Goal: Communication & Community: Share content

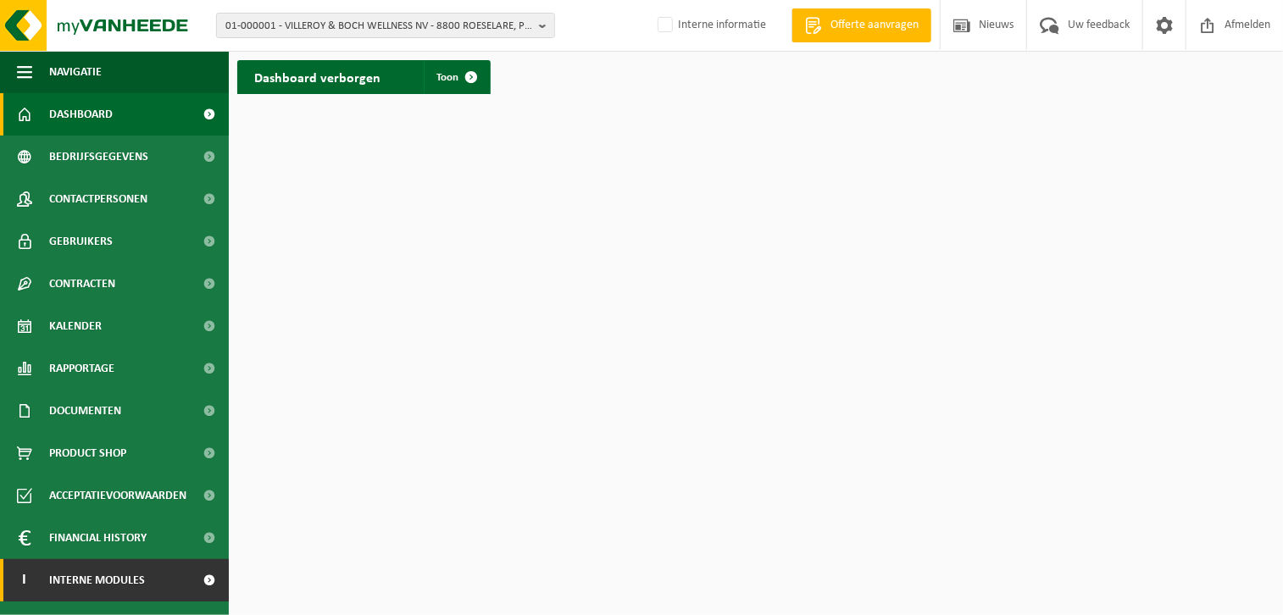
drag, startPoint x: 185, startPoint y: 573, endPoint x: 161, endPoint y: 575, distance: 23.8
click at [185, 573] on link "I Interne modules" at bounding box center [114, 580] width 229 height 42
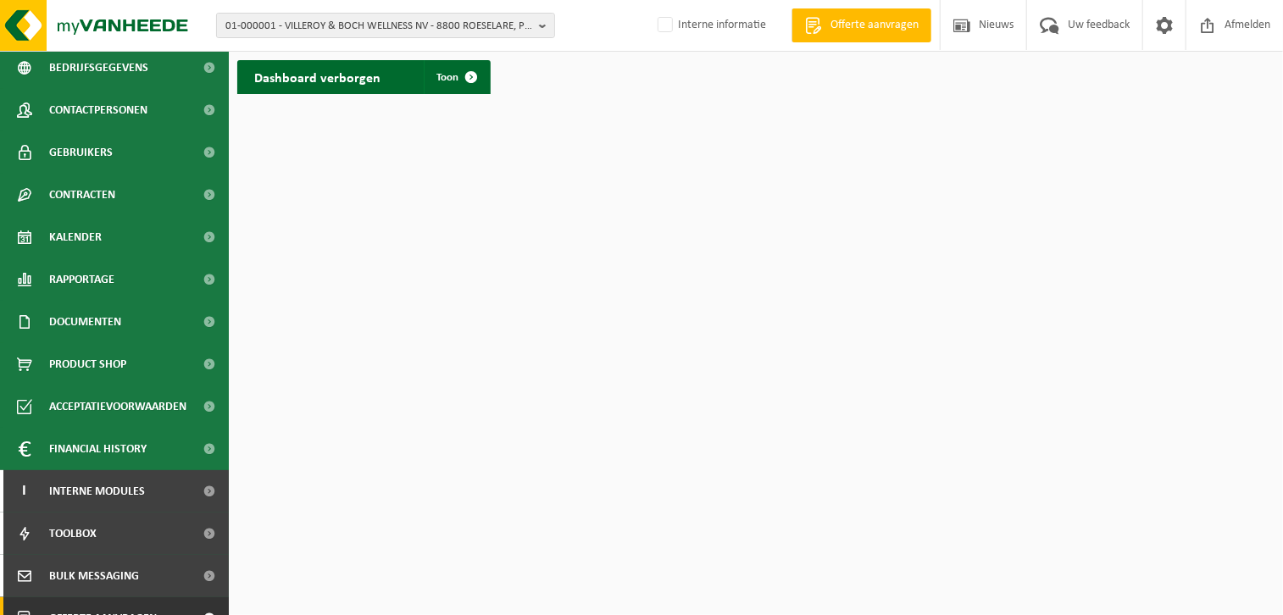
scroll to position [156, 0]
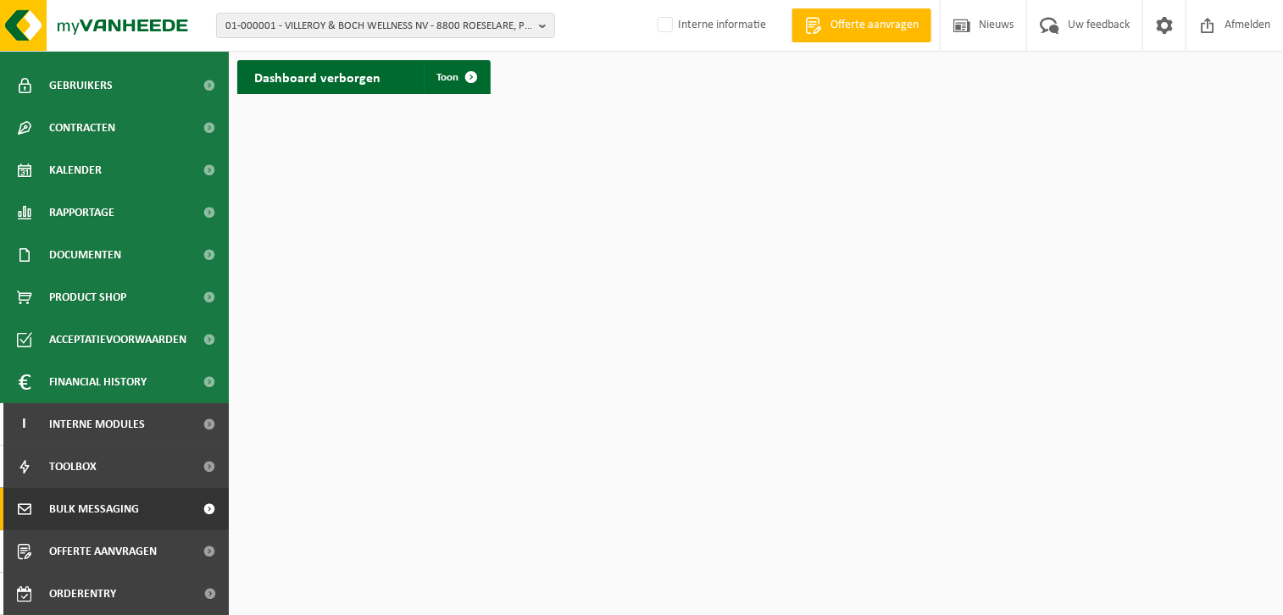
click at [86, 504] on span "Bulk Messaging" at bounding box center [94, 509] width 90 height 42
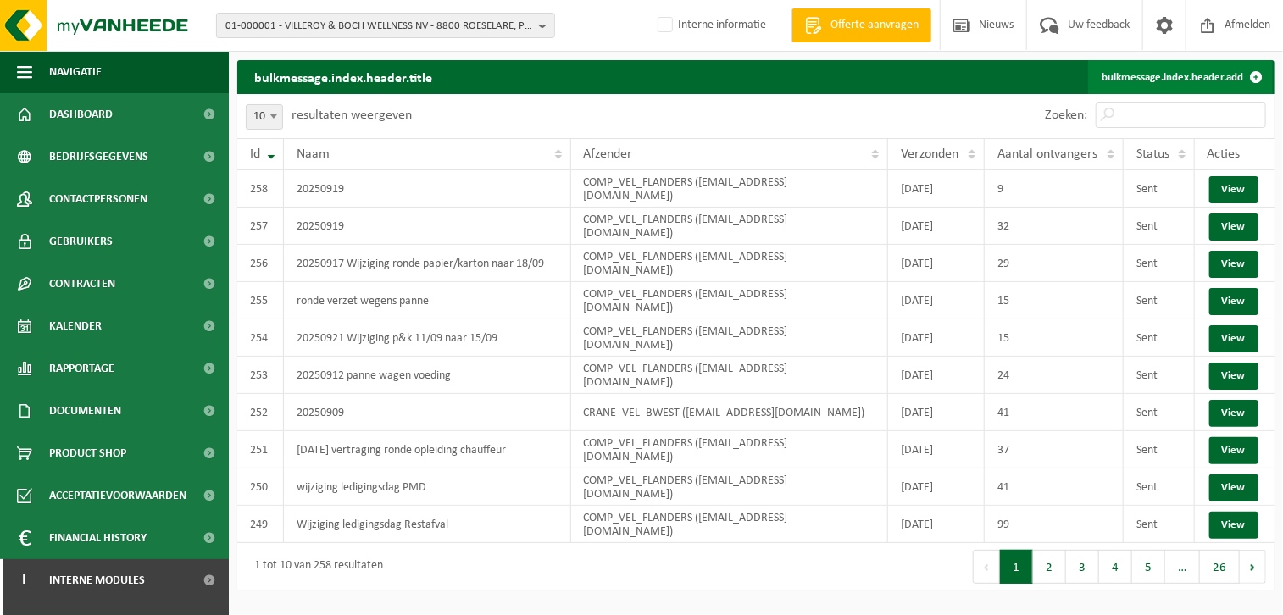
click at [1122, 75] on link "bulkmessage.index.header.add" at bounding box center [1180, 77] width 185 height 34
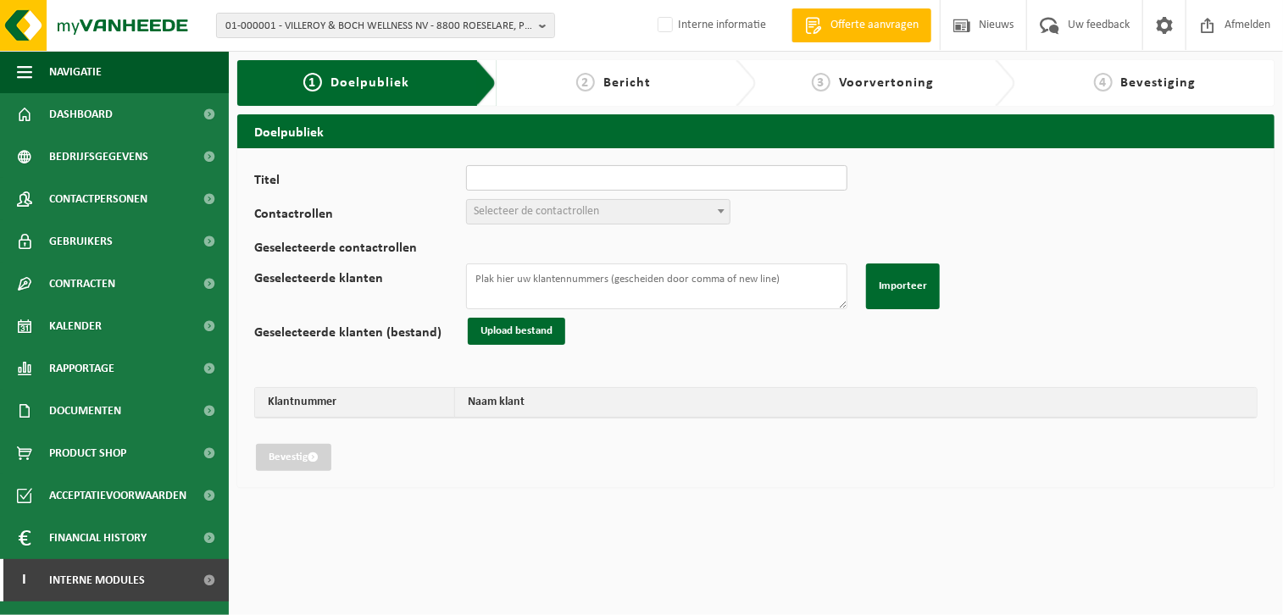
drag, startPoint x: 0, startPoint y: 0, endPoint x: 651, endPoint y: 184, distance: 676.0
click at [651, 184] on input "Titel" at bounding box center [656, 177] width 381 height 25
type input "20250922 vetraging lediging papier en karton"
click at [515, 205] on span "Selecteer de contactrollen" at bounding box center [536, 211] width 125 height 13
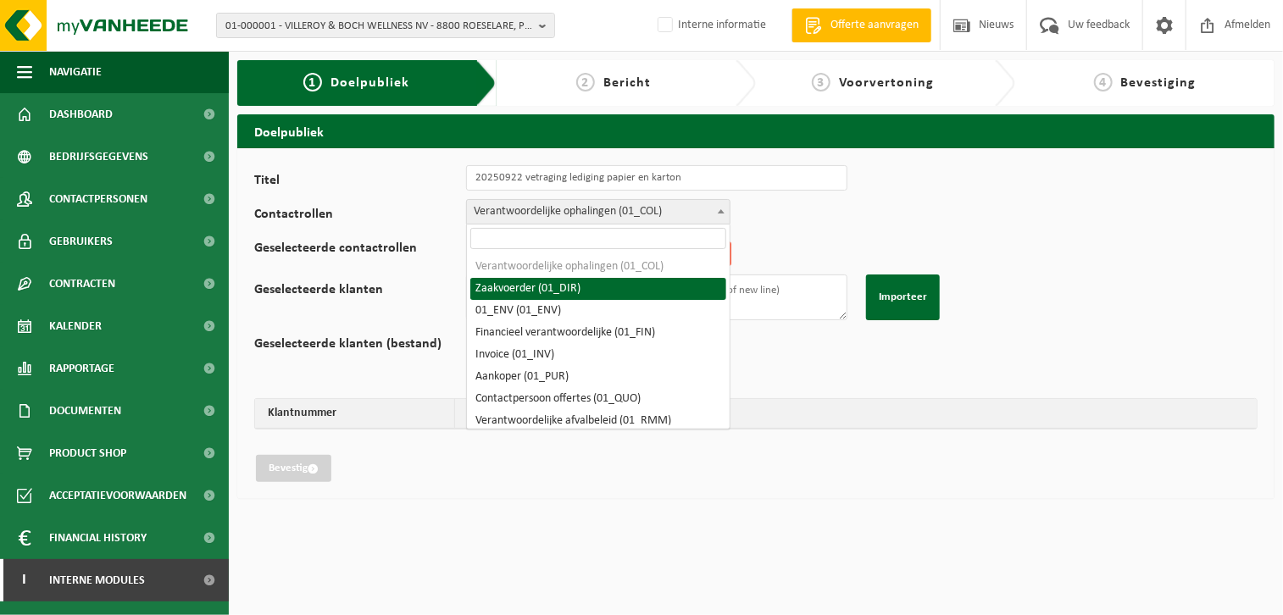
click at [540, 210] on span "Verantwoordelijke ophalingen (01_COL)" at bounding box center [598, 212] width 263 height 24
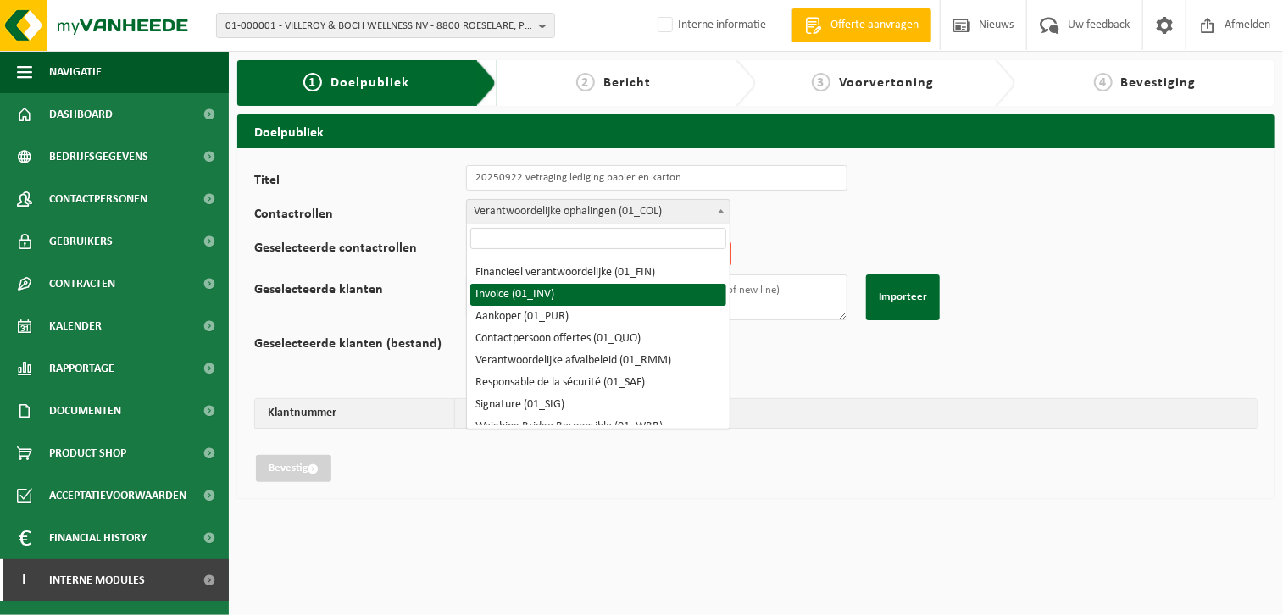
scroll to position [85, 0]
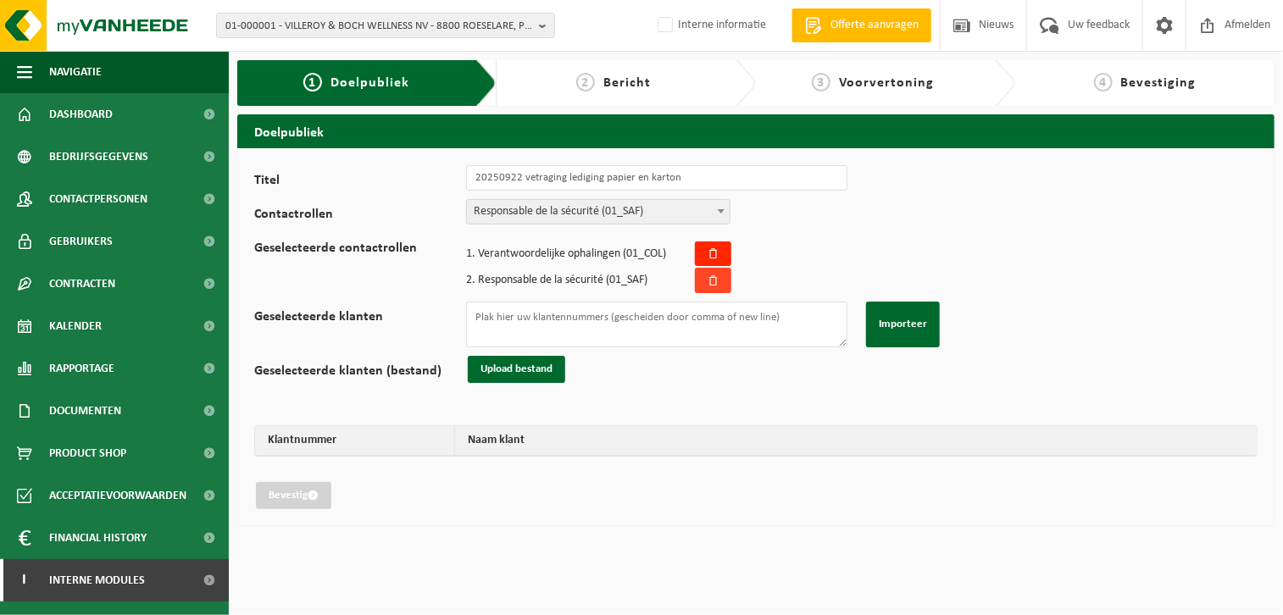
click at [708, 282] on icon at bounding box center [712, 280] width 11 height 11
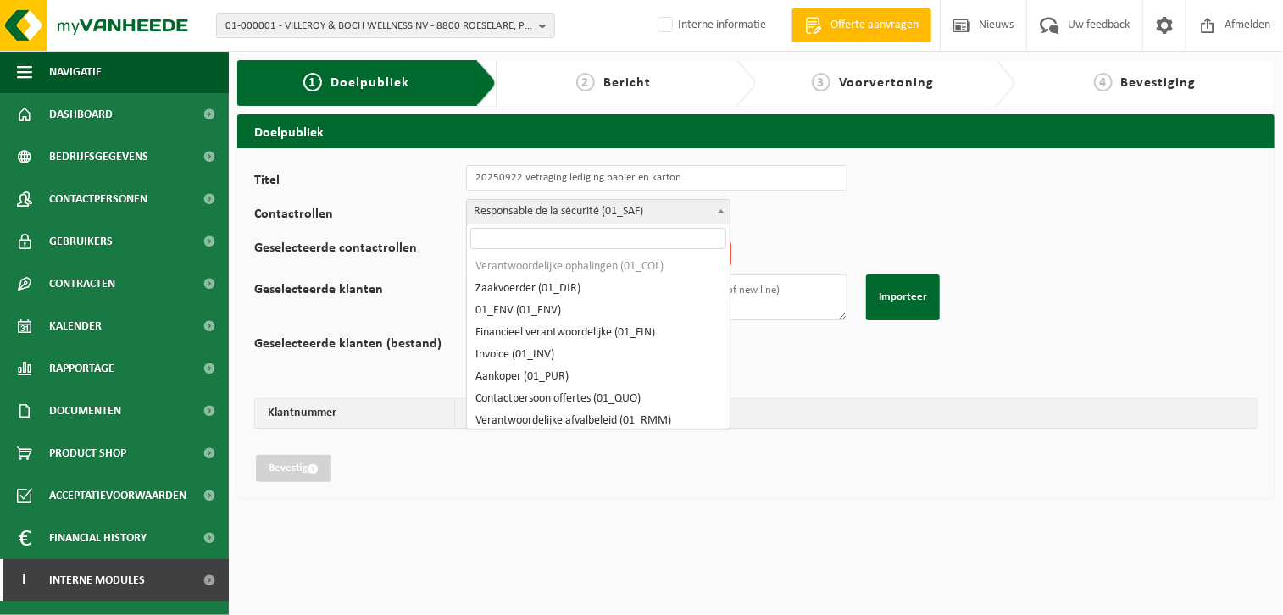
click at [556, 207] on span "Responsable de la sécurité (01_SAF)" at bounding box center [598, 212] width 263 height 24
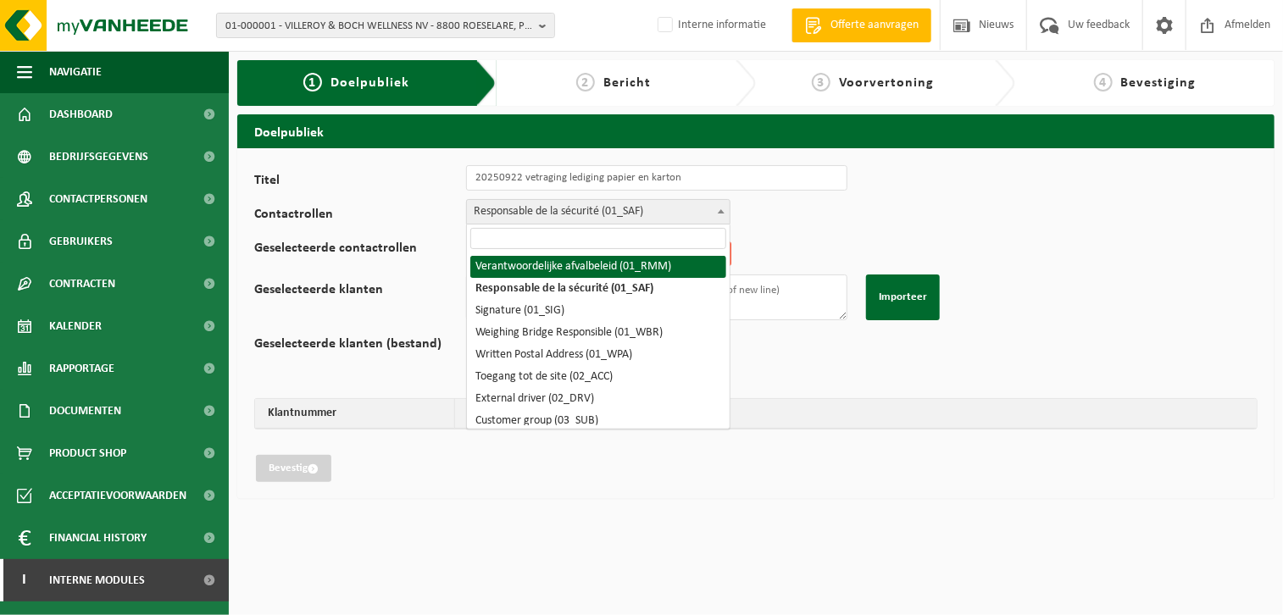
select select "01_RMM"
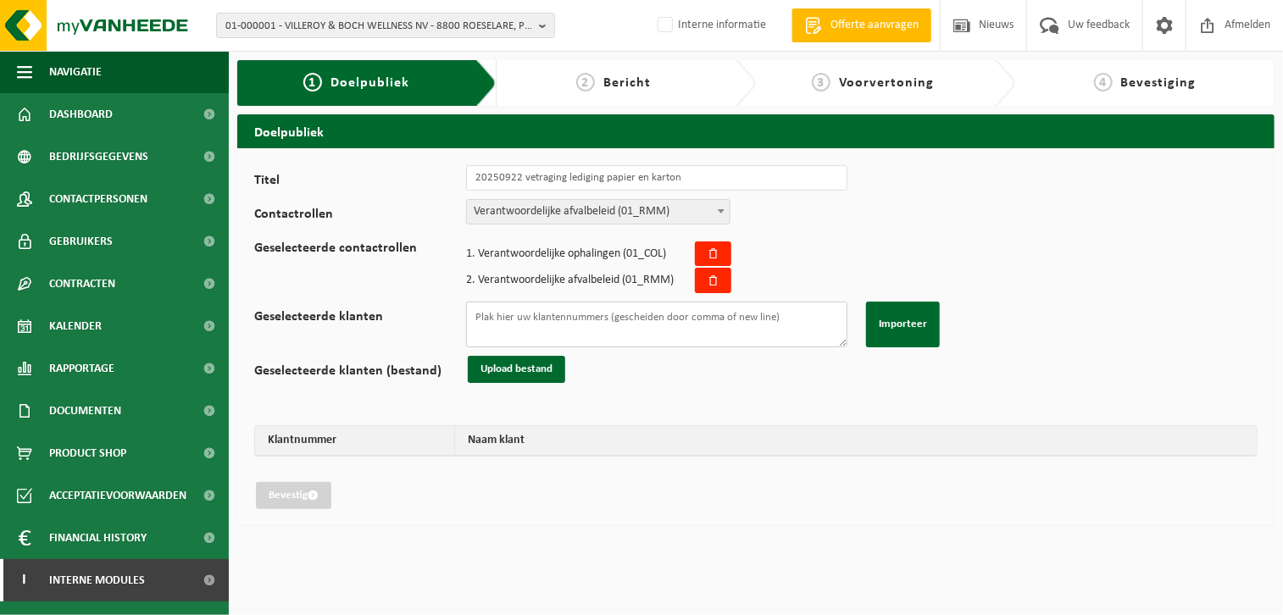
click at [609, 309] on textarea "Geselecteerde klanten" at bounding box center [656, 325] width 381 height 46
paste textarea "02-010208 01-901050 10-816708 10-770589 10-822898 10-909450 01-088581 10-850495…"
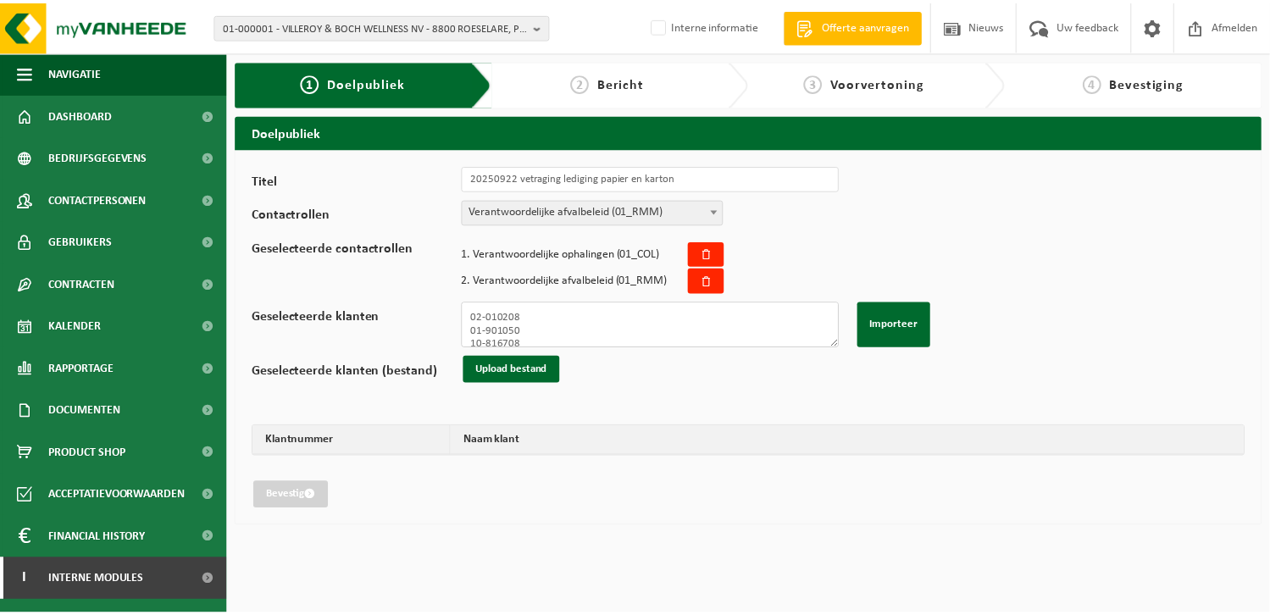
scroll to position [236, 0]
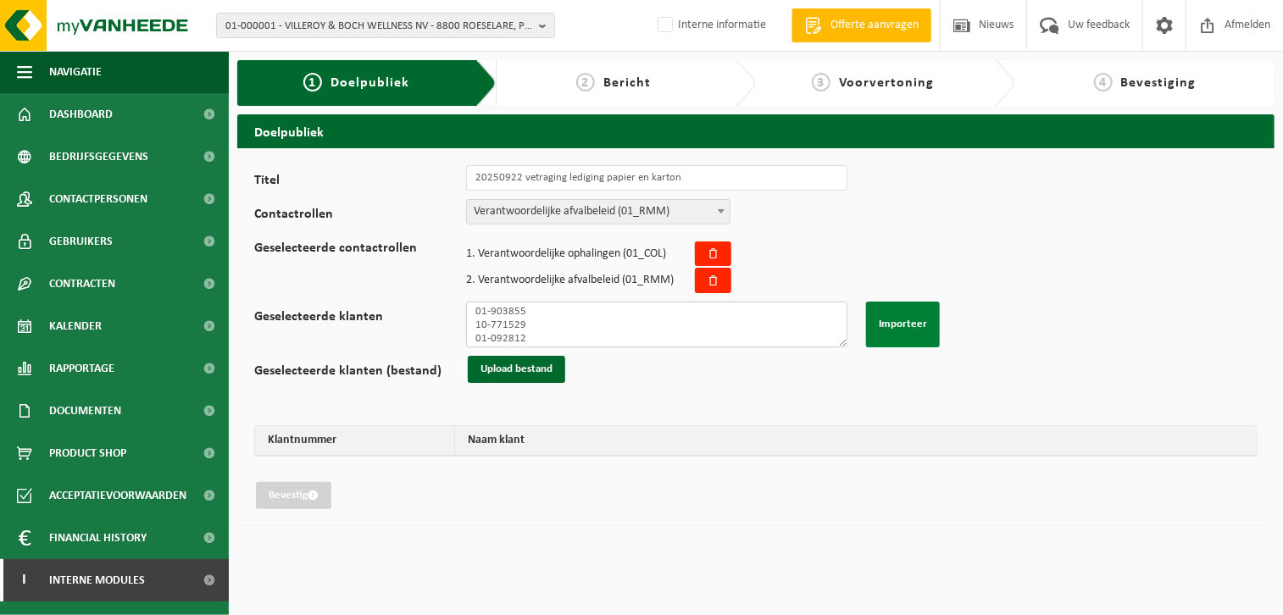
type textarea "02-010208 01-901050 10-816708 10-770589 10-822898 10-909450 01-088581 10-850495…"
click at [901, 317] on button "Importeer" at bounding box center [903, 325] width 74 height 46
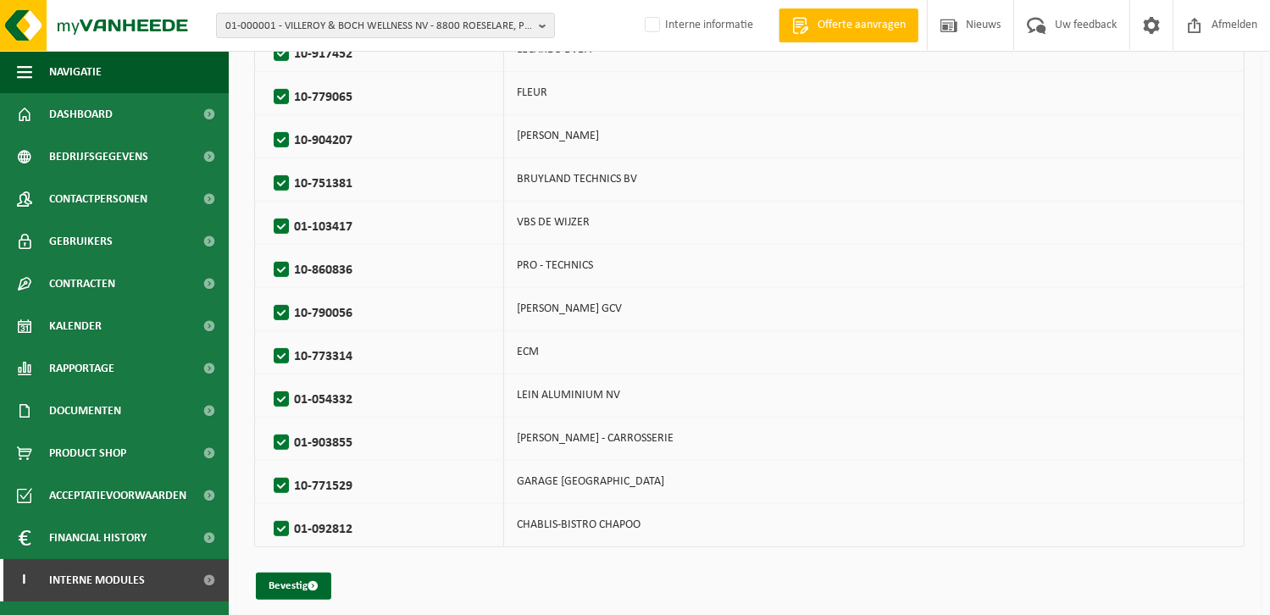
scroll to position [776, 0]
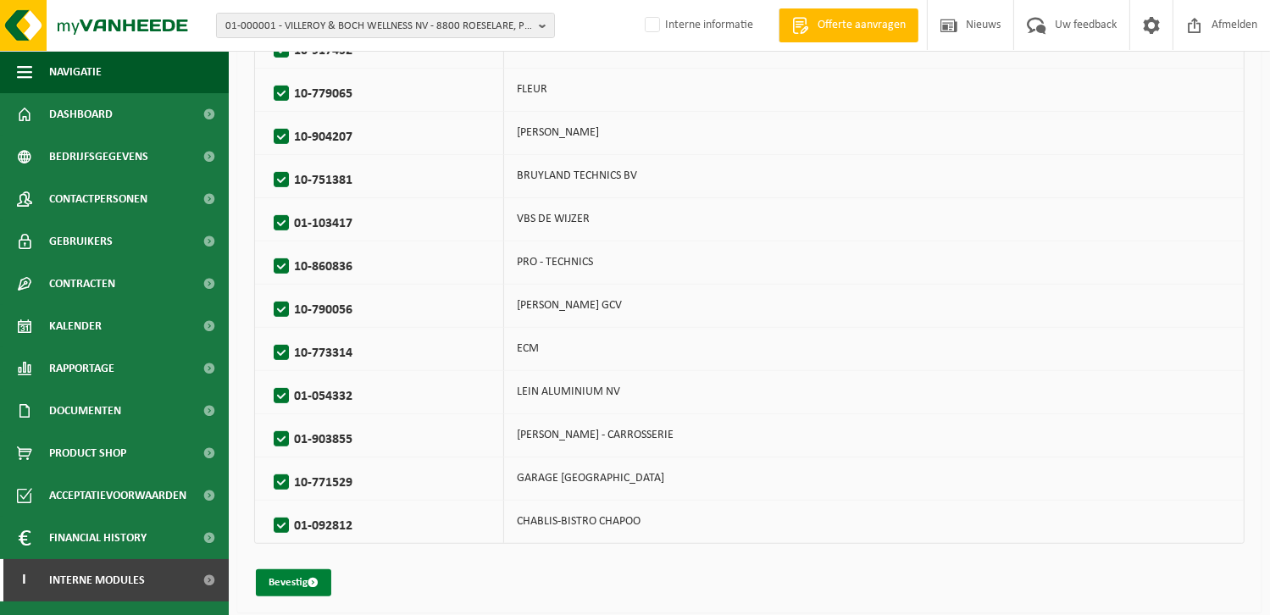
click at [288, 583] on button "Bevestig" at bounding box center [293, 582] width 75 height 27
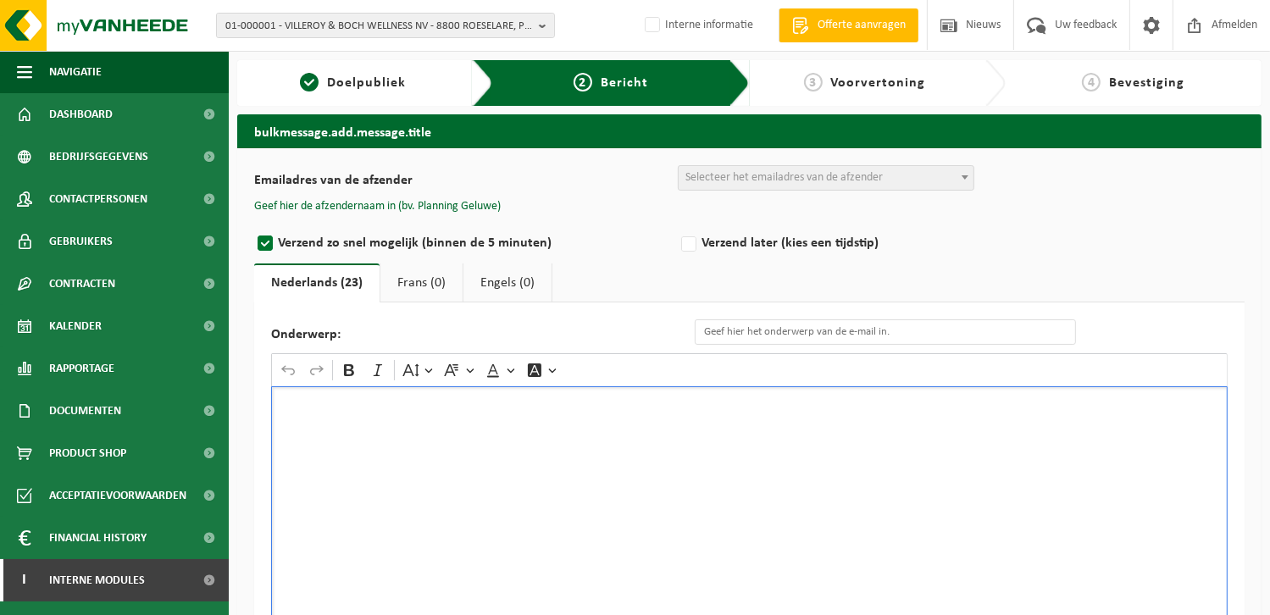
drag, startPoint x: 516, startPoint y: 528, endPoint x: 495, endPoint y: 507, distance: 29.9
click at [515, 529] on div "Rich Text Editor. Editing area: main. Press Alt+0 for help." at bounding box center [749, 555] width 956 height 339
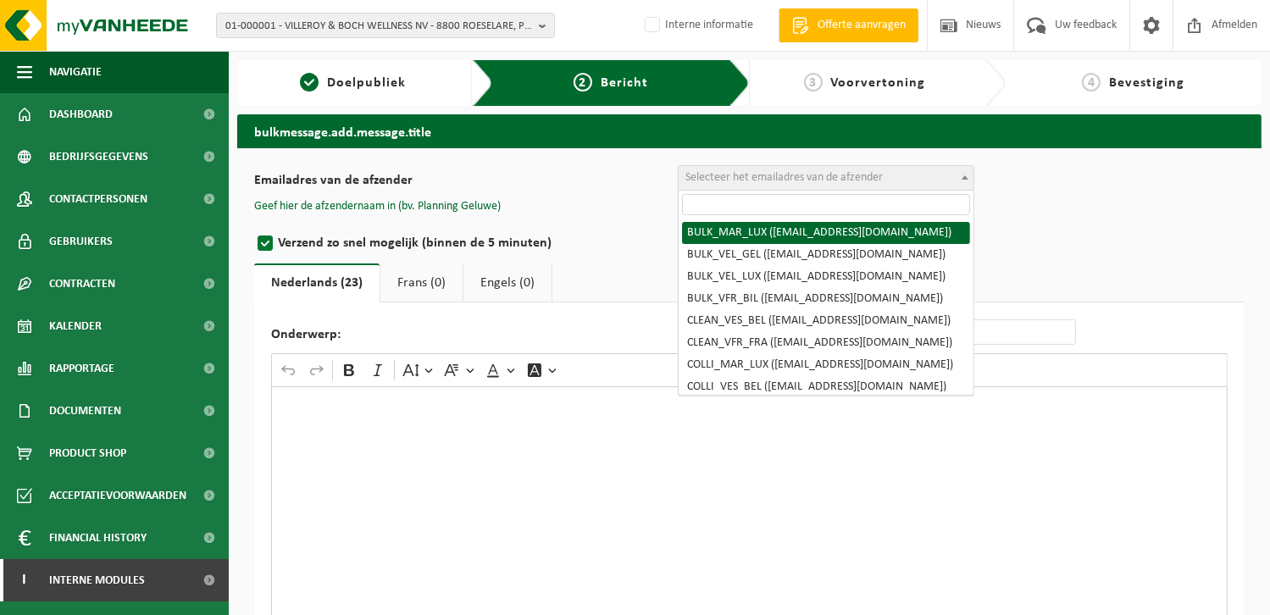
click at [744, 180] on span "Selecteer het emailadres van de afzender" at bounding box center [783, 177] width 197 height 13
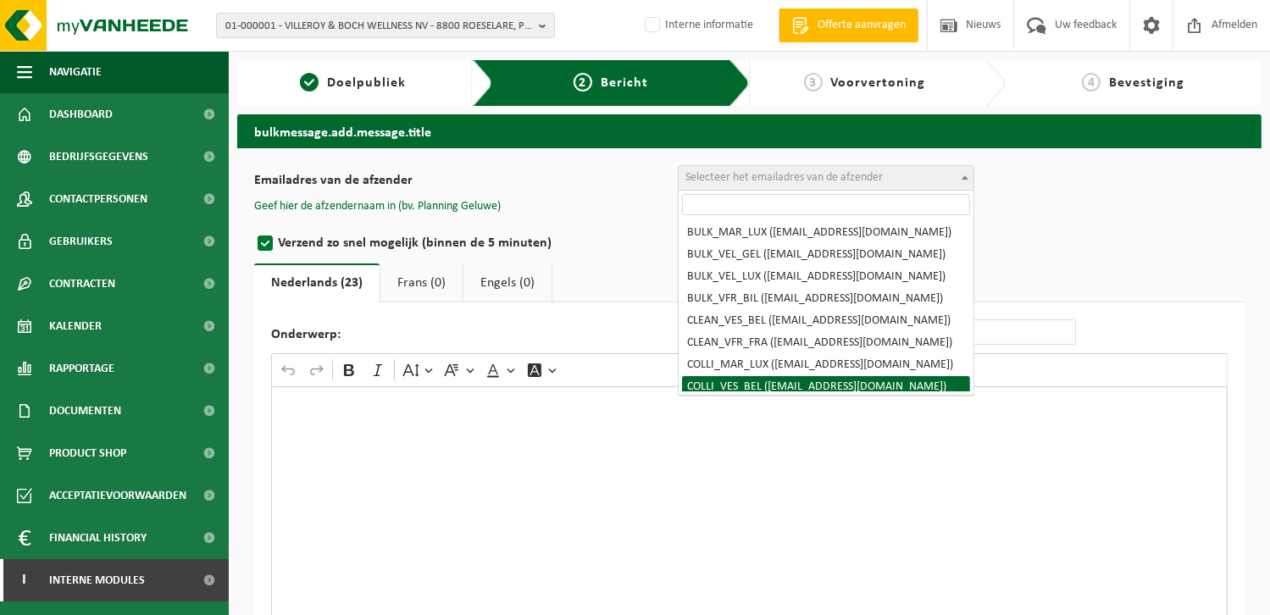
click at [579, 478] on div "Rich Text Editor. Editing area: main. Press Alt+0 for help." at bounding box center [749, 555] width 956 height 339
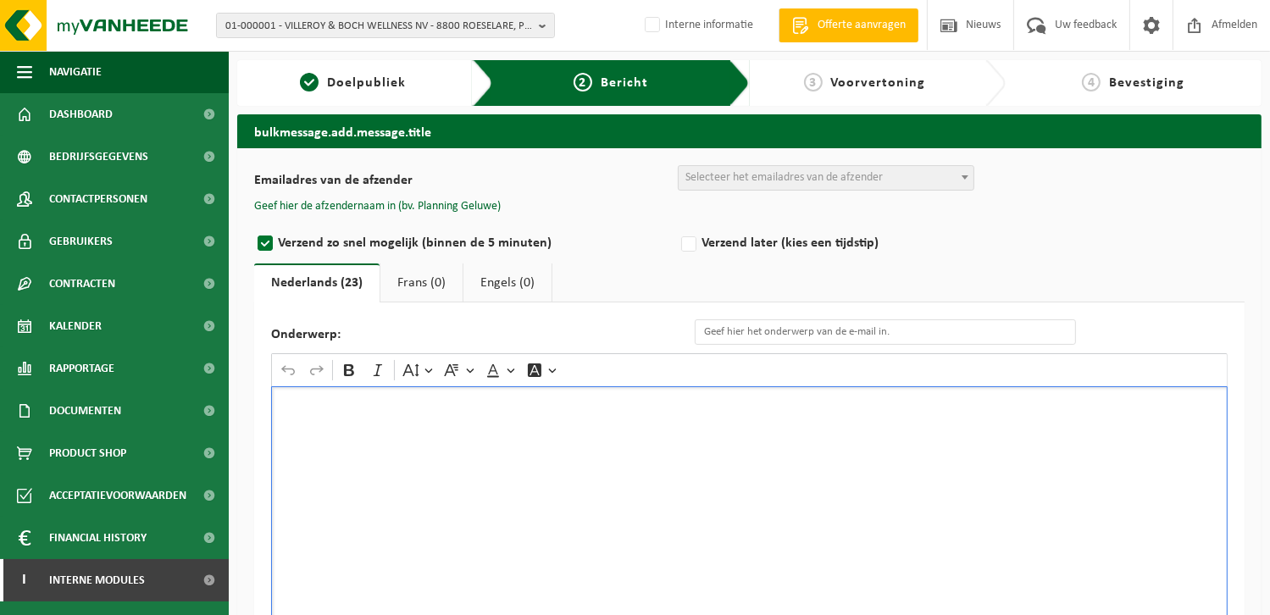
click at [508, 513] on div "Rich Text Editor. Editing area: main. Press Alt+0 for help." at bounding box center [749, 555] width 956 height 339
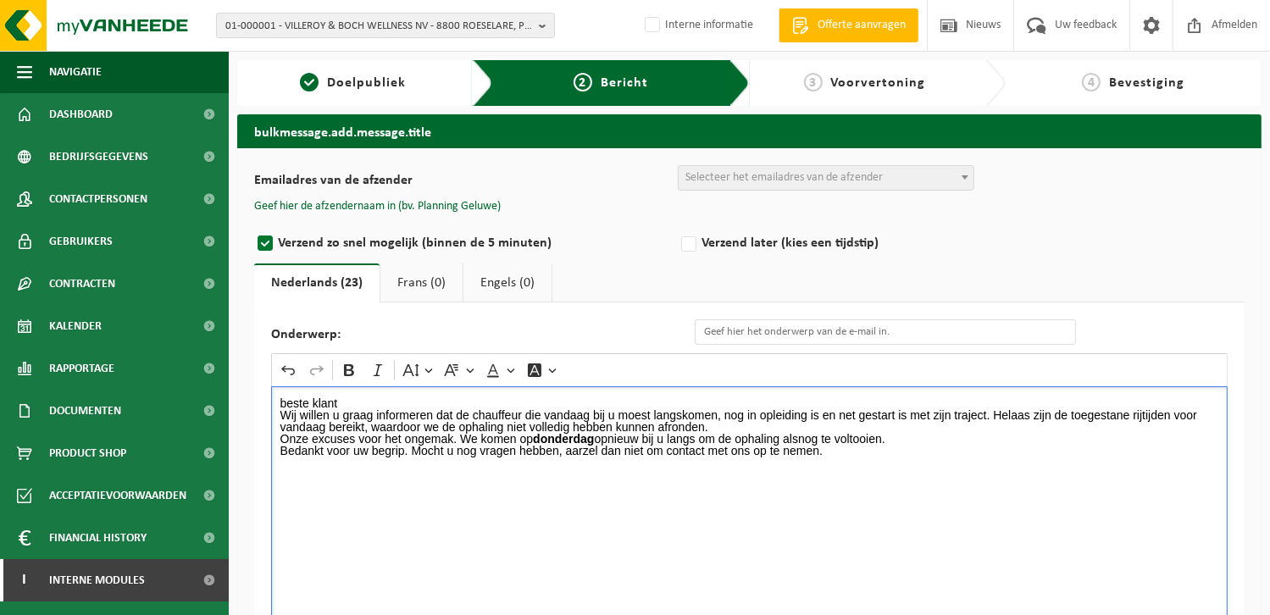
click at [281, 401] on p "beste klant" at bounding box center [749, 403] width 939 height 12
click at [990, 409] on p "Wij willen u graag informeren dat de chauffeur die vandaag bij u moest langskom…" at bounding box center [749, 421] width 939 height 24
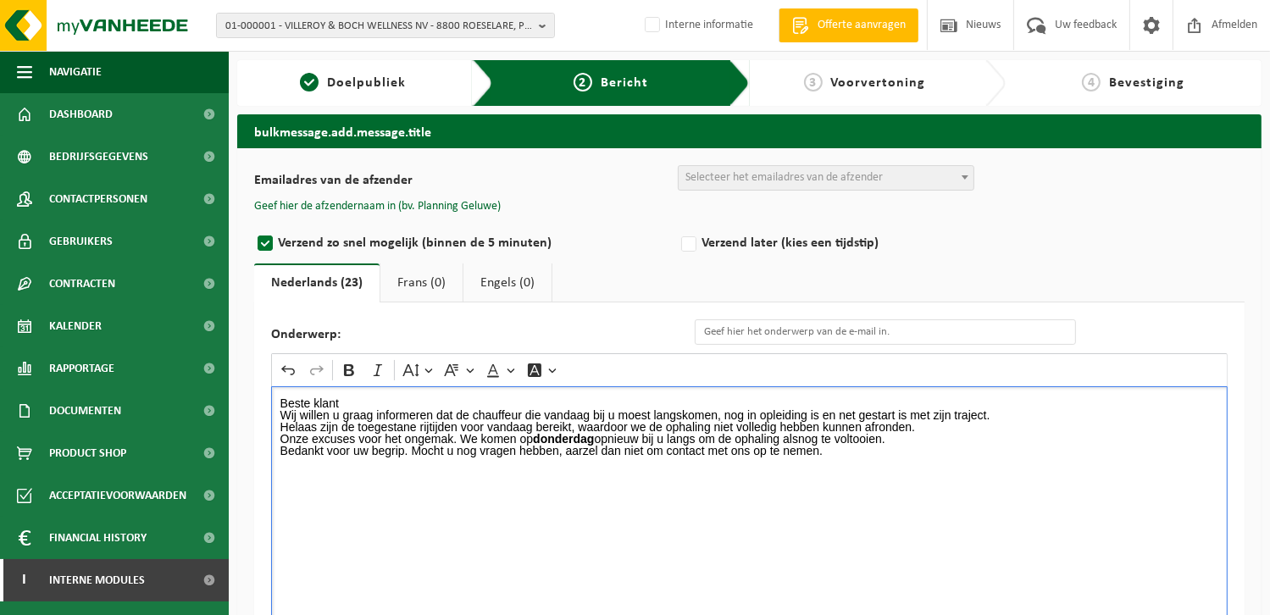
click at [928, 426] on p "Helaas zijn de toegestane rijtijden voor vandaag bereikt, waardoor we de ophali…" at bounding box center [749, 427] width 939 height 12
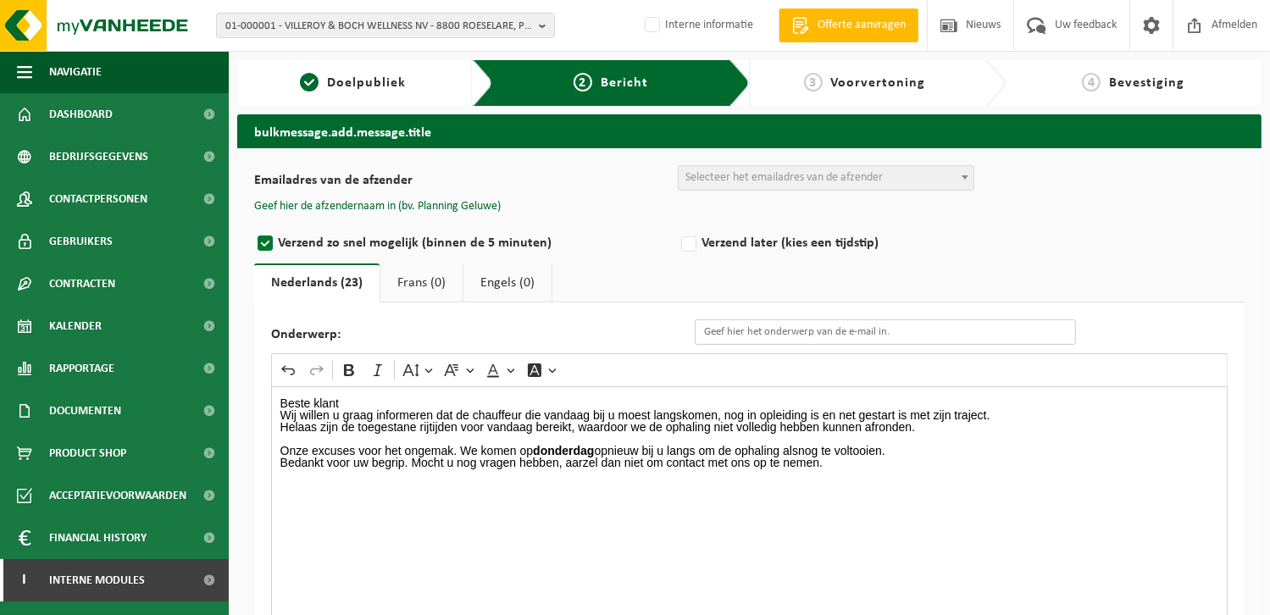
click at [792, 339] on input "Onderwerp:" at bounding box center [885, 331] width 381 height 25
type input "Lediging Papier en Karton"
click at [458, 445] on p "Onze excuses voor het ongemak. We komen op donderdag opnieuw bij u langs om de …" at bounding box center [749, 451] width 939 height 12
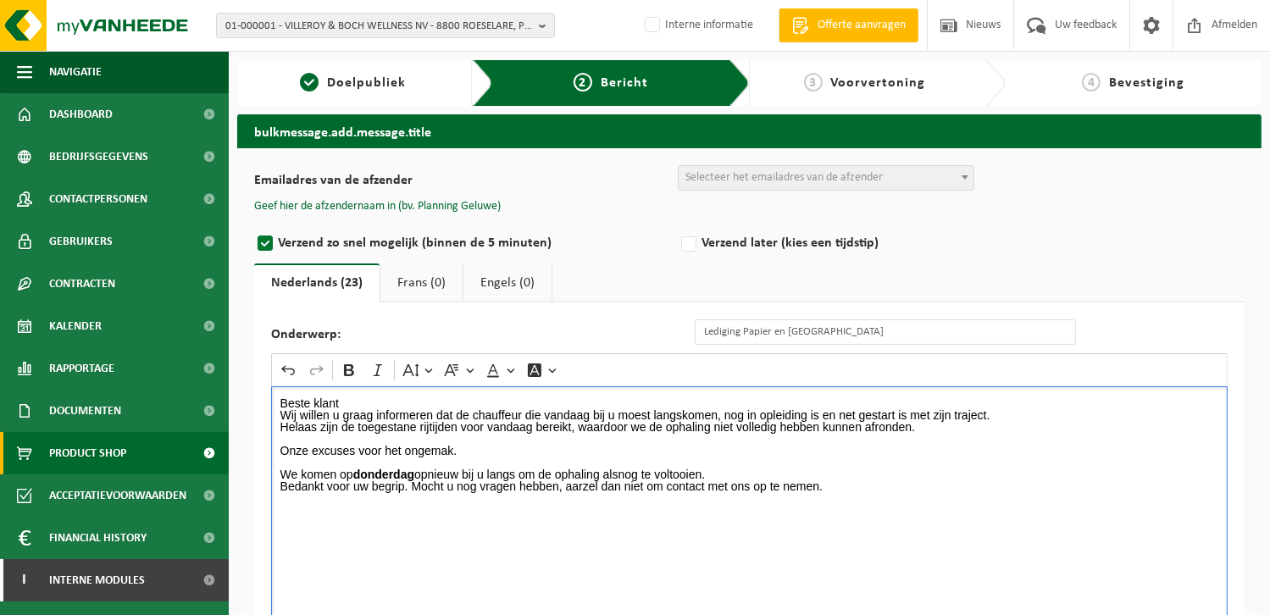
drag, startPoint x: 464, startPoint y: 450, endPoint x: 208, endPoint y: 445, distance: 256.7
click at [208, 445] on div "Navigatie Offerte aanvragen Nieuws Uw feedback Afmelden Dashboard Bedrijfsgegev…" at bounding box center [635, 397] width 1270 height 795
copy p "Onze excuses voor het ongemak."
click at [759, 474] on p "We komen op donderdag opnieuw bij u langs om de ophaling alsnog te voltooien." at bounding box center [749, 474] width 939 height 12
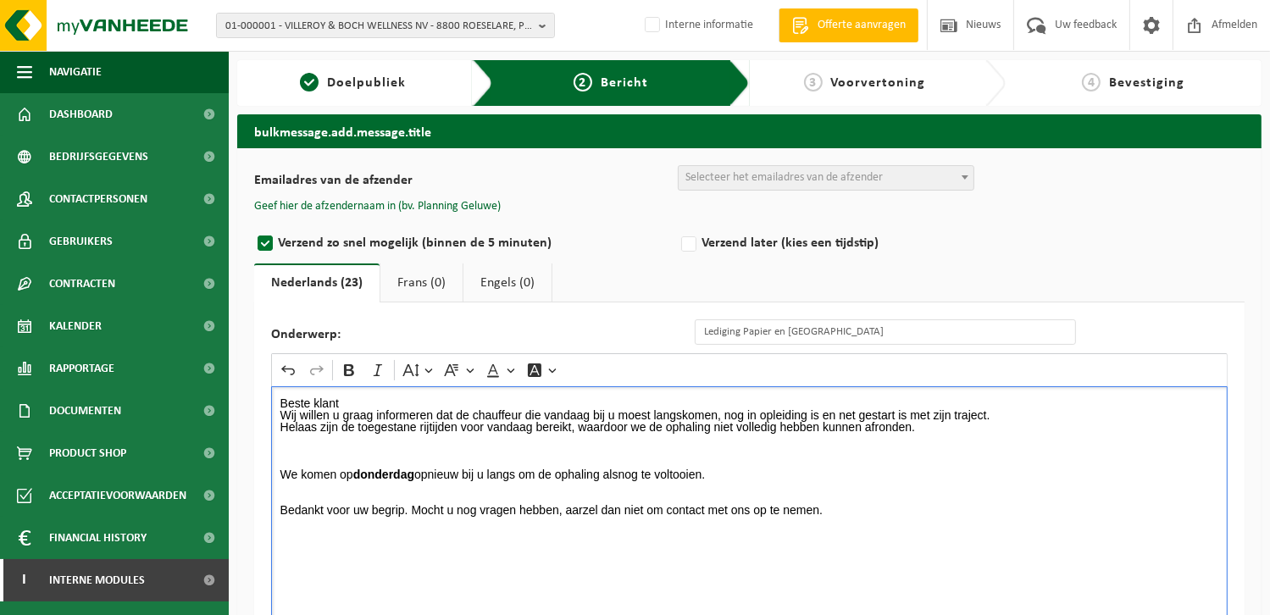
click at [286, 450] on p "Rich Text Editor. Editing area: main. Press Alt+0 for help." at bounding box center [749, 451] width 939 height 12
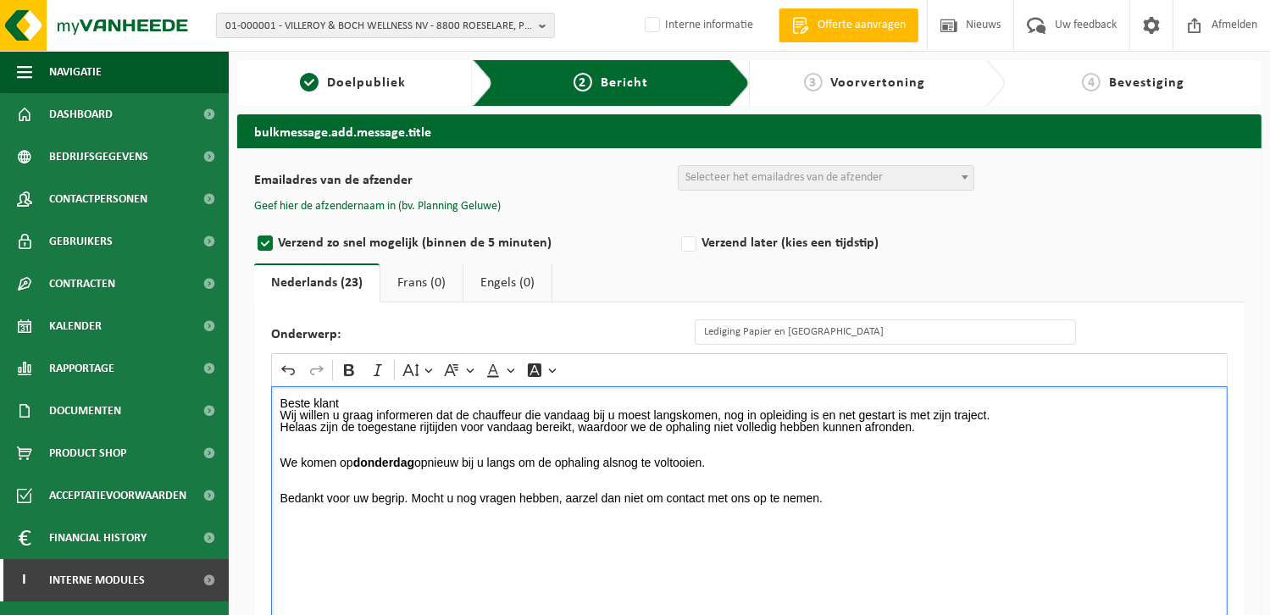
click at [414, 456] on strong "donderdag" at bounding box center [383, 463] width 61 height 14
click at [838, 473] on p "Rich Text Editor. Editing area: main. Press Alt+0 for help." at bounding box center [749, 474] width 939 height 12
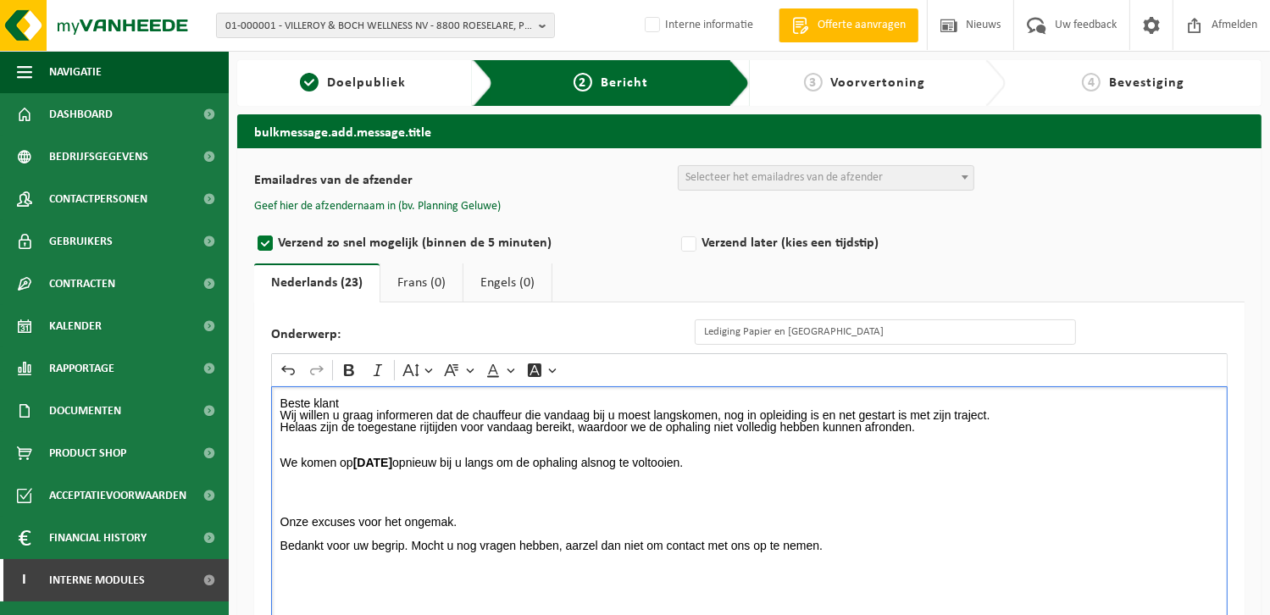
click at [301, 476] on p "Rich Text Editor. Editing area: main. Press Alt+0 for help." at bounding box center [749, 474] width 939 height 12
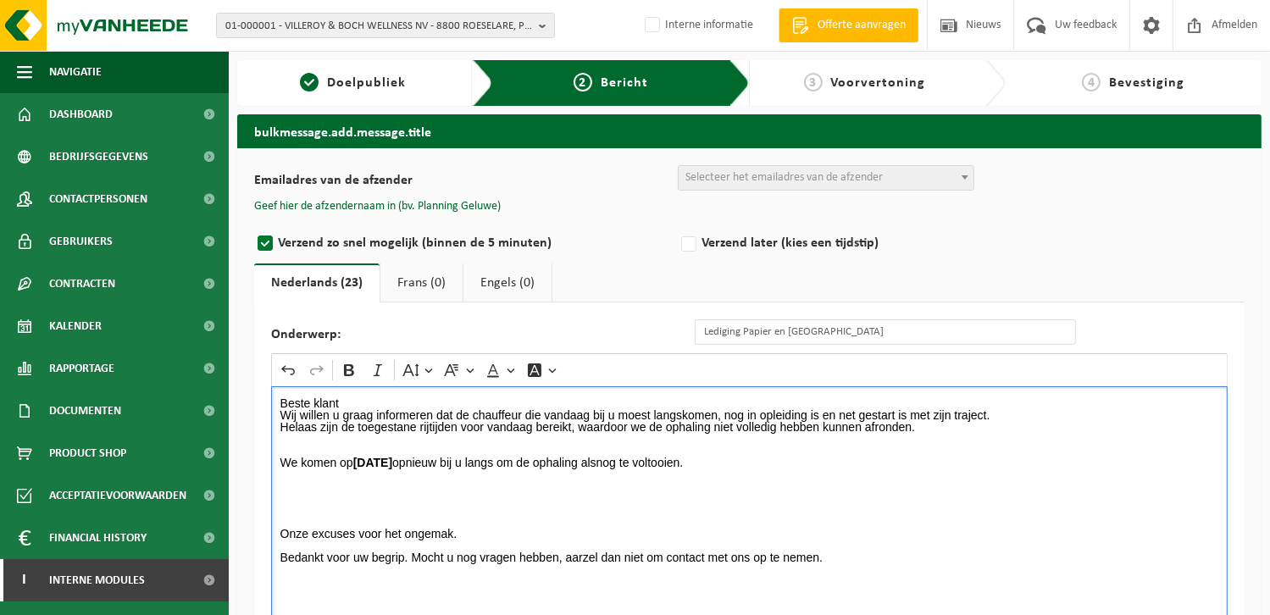
click at [280, 492] on p "Rich Text Editor. Editing area: main. Press Alt+0 for help." at bounding box center [749, 498] width 939 height 12
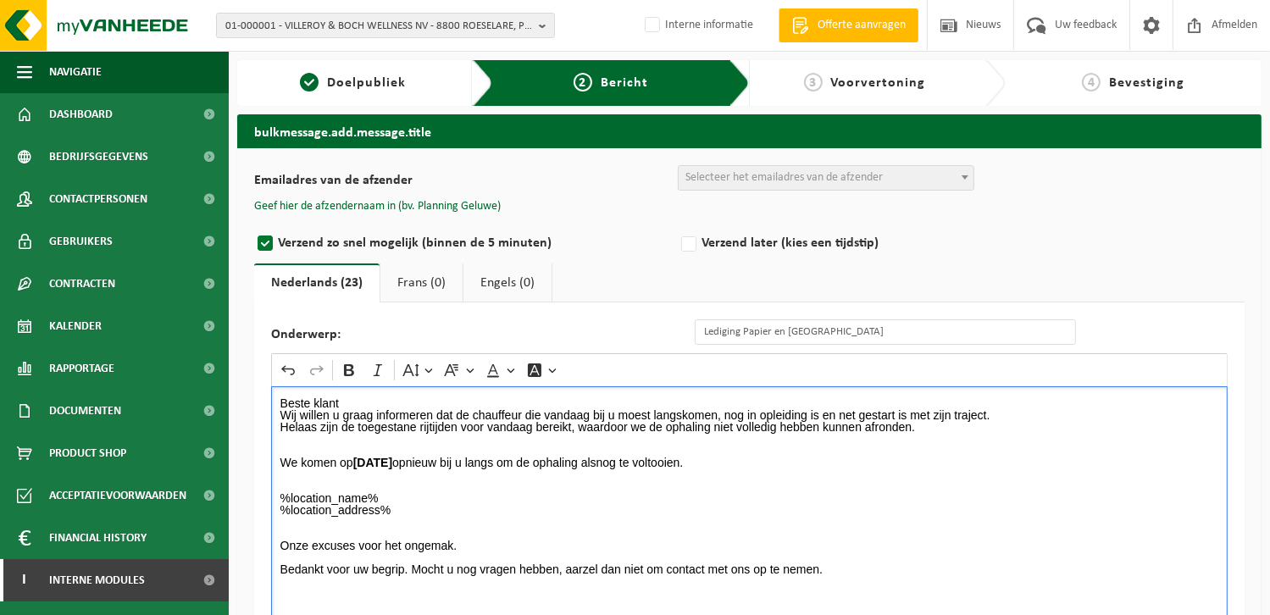
click at [368, 396] on div "Beste klant Wij willen u graag informeren dat de chauffeur die vandaag bij u mo…" at bounding box center [749, 555] width 956 height 339
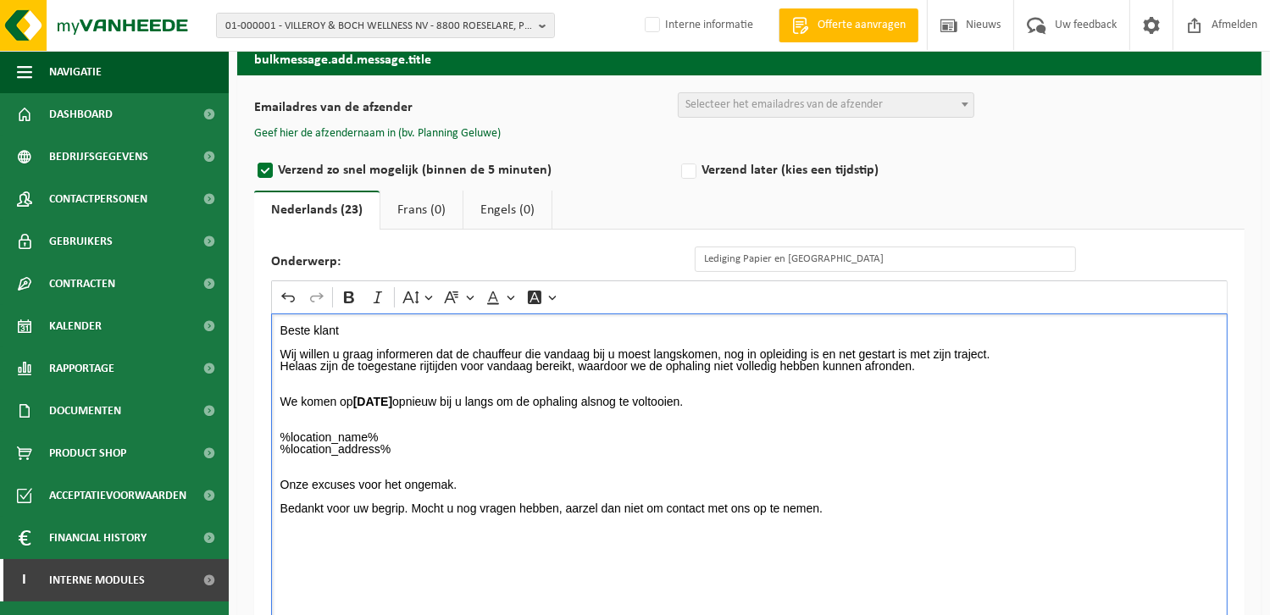
scroll to position [177, 0]
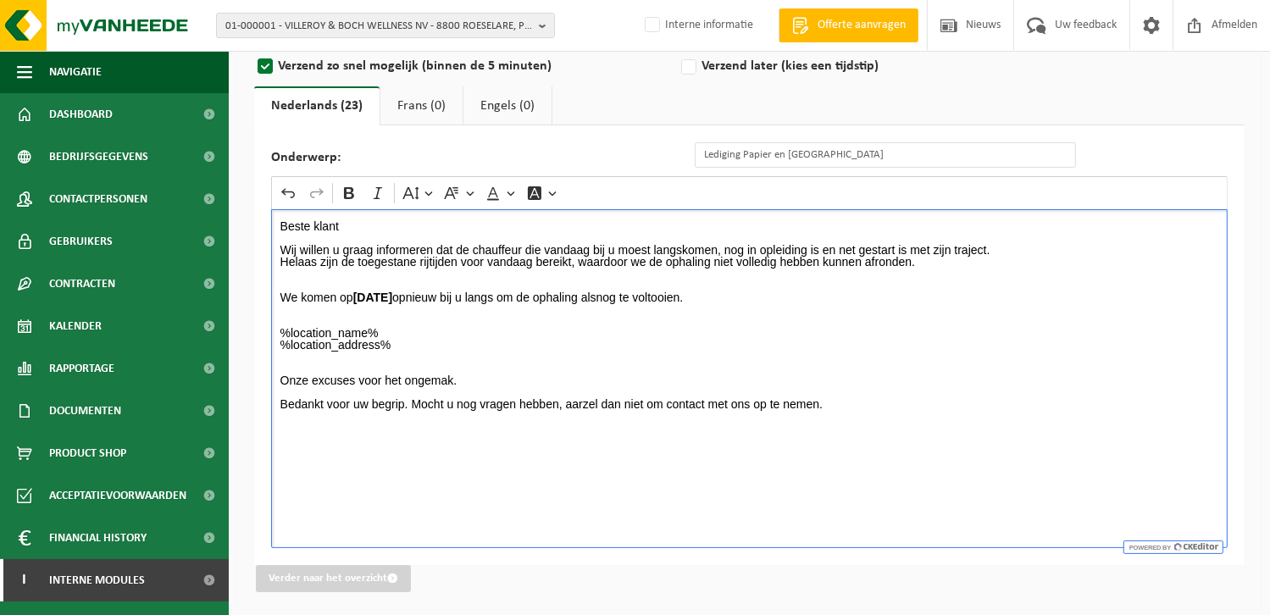
click at [341, 469] on div "Beste klant Wij willen u graag informeren dat de chauffeur die vandaag bij u mo…" at bounding box center [749, 378] width 956 height 339
click at [498, 384] on p "Onze excuses voor het ongemak." at bounding box center [749, 380] width 939 height 12
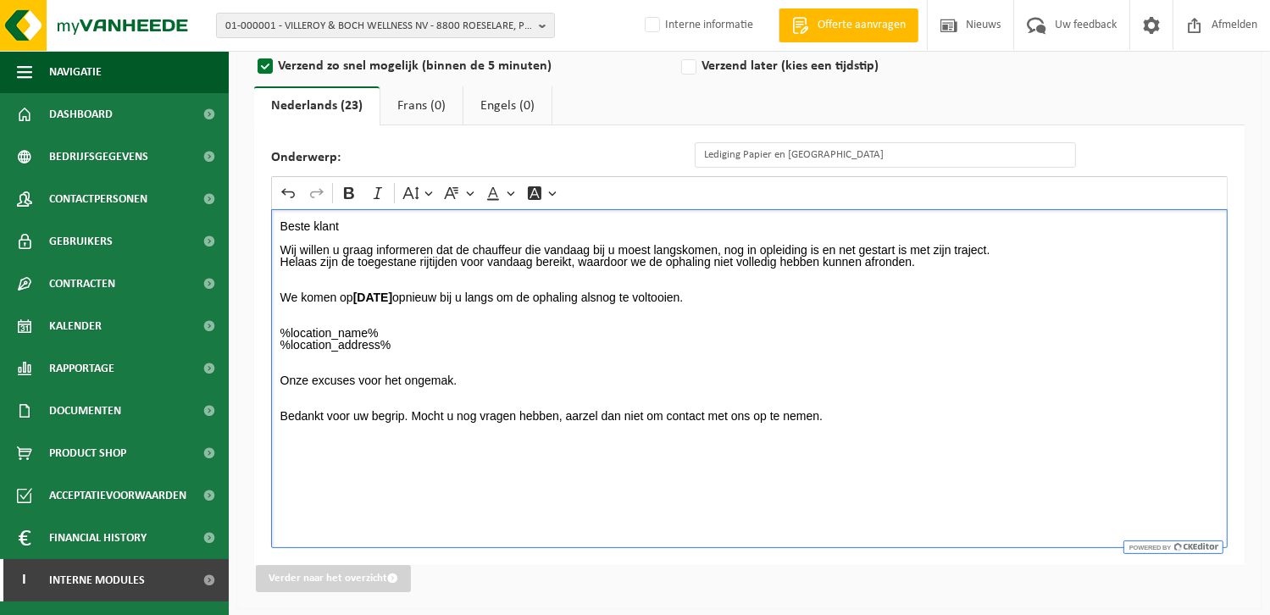
click at [544, 481] on div "Beste klant Wij willen u graag informeren dat de chauffeur die vandaag bij u mo…" at bounding box center [749, 378] width 956 height 339
click at [352, 464] on div "Beste klant Wij willen u graag informeren dat de chauffeur die vandaag bij u mo…" at bounding box center [749, 378] width 956 height 339
click at [297, 440] on div "Beste klant Wij willen u graag informeren dat de chauffeur die vandaag bij u mo…" at bounding box center [749, 378] width 956 height 339
click at [280, 439] on div "Beste klant Wij willen u graag informeren dat de chauffeur die vandaag bij u mo…" at bounding box center [749, 378] width 956 height 339
click at [835, 402] on p "Rich Text Editor. Editing area: main. Press Alt+0 for help." at bounding box center [749, 404] width 939 height 12
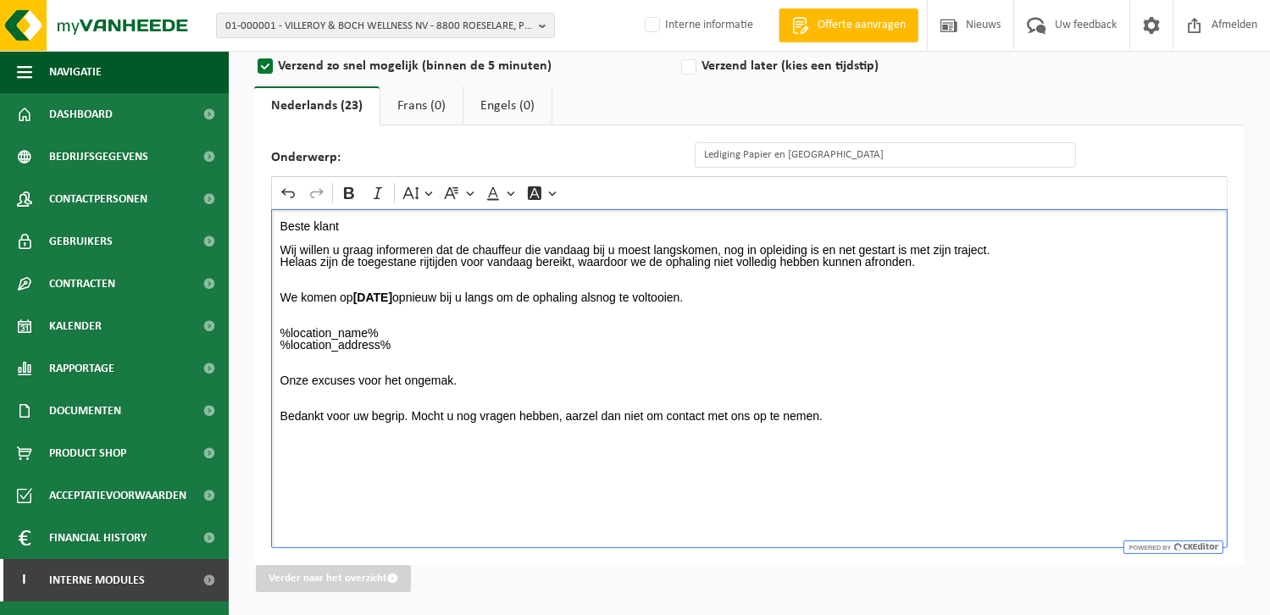
click at [842, 417] on p "Bedankt voor uw begrip. Mocht u nog vragen hebben, aarzel dan niet om contact m…" at bounding box center [749, 416] width 939 height 12
click at [339, 469] on div "Beste klant Wij willen u graag informeren dat de chauffeur die vandaag bij u mo…" at bounding box center [749, 378] width 956 height 339
drag, startPoint x: 368, startPoint y: 452, endPoint x: 265, endPoint y: 452, distance: 103.3
click at [265, 452] on div "Onderwerp: Lediging Papier en Karton Rich Text Editor Undo Redo Bold Italic Fon…" at bounding box center [749, 345] width 990 height 440
click at [339, 194] on button "Bold" at bounding box center [348, 192] width 25 height 25
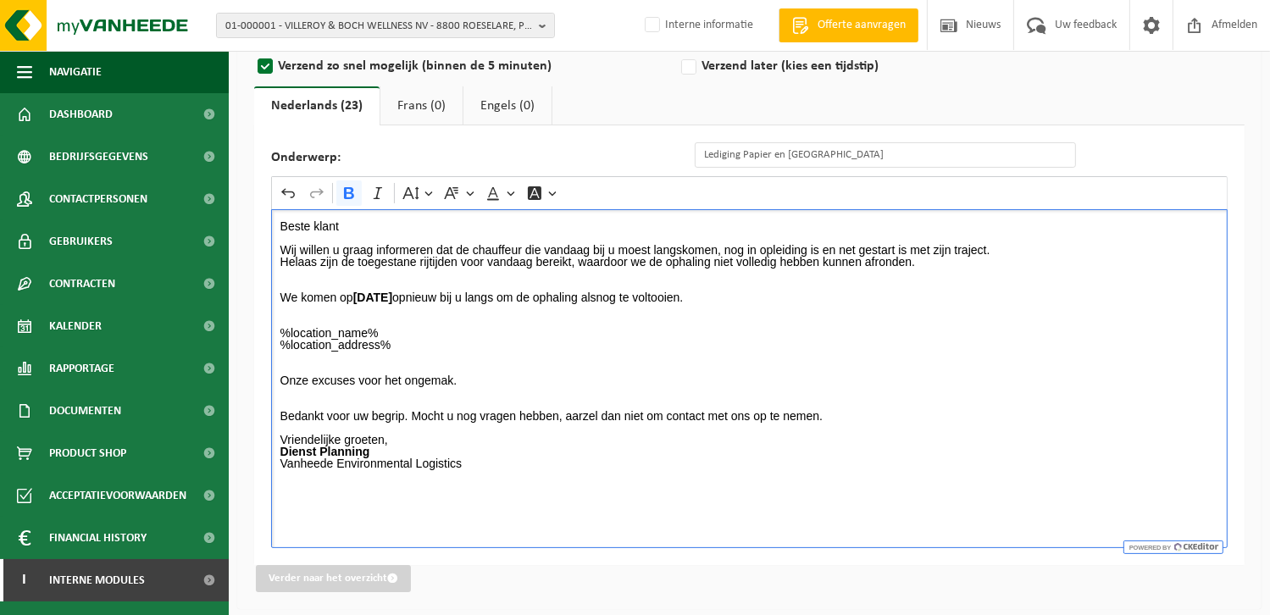
click at [525, 507] on div "Beste klant Wij willen u graag informeren dat de chauffeur die vandaag bij u mo…" at bounding box center [749, 378] width 956 height 339
click at [488, 381] on p "Onze excuses voor het ongemak." at bounding box center [749, 380] width 939 height 12
click at [396, 398] on p "Rich Text Editor. Editing area: main. Press Alt+0 for help." at bounding box center [749, 404] width 939 height 12
click at [356, 401] on p "Rich Text Editor. Editing area: main. Press Alt+0 for help." at bounding box center [749, 404] width 939 height 12
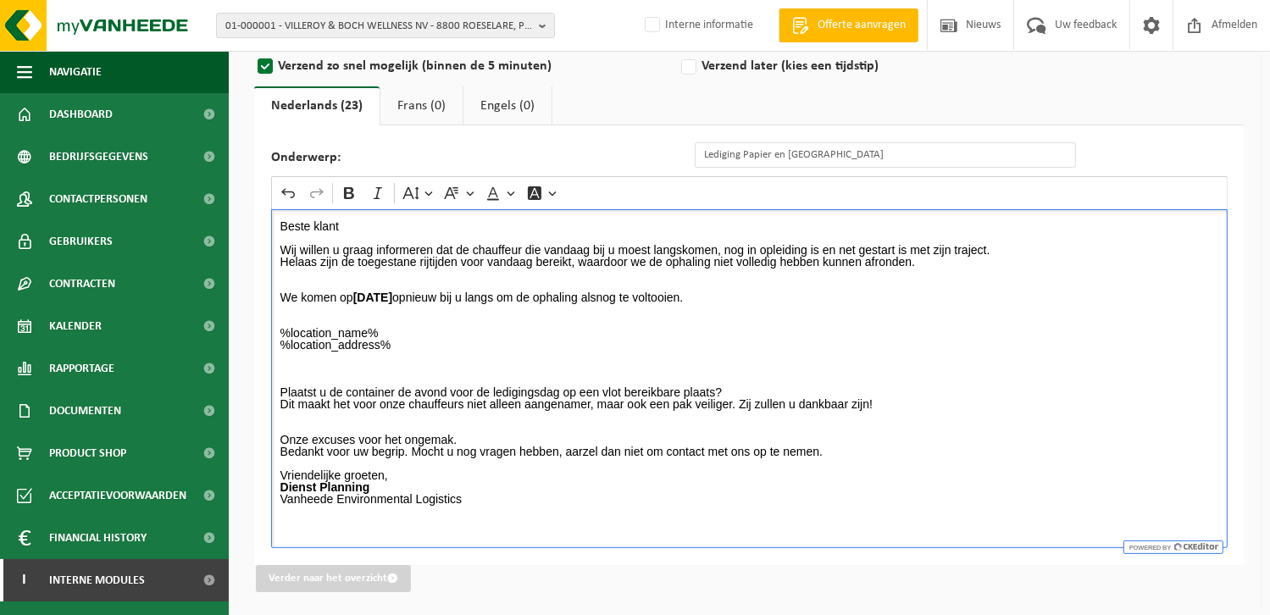
click at [627, 493] on p "Vriendelijke groeten, Dienst Planning Vanheede Environmental Logistics" at bounding box center [749, 492] width 939 height 47
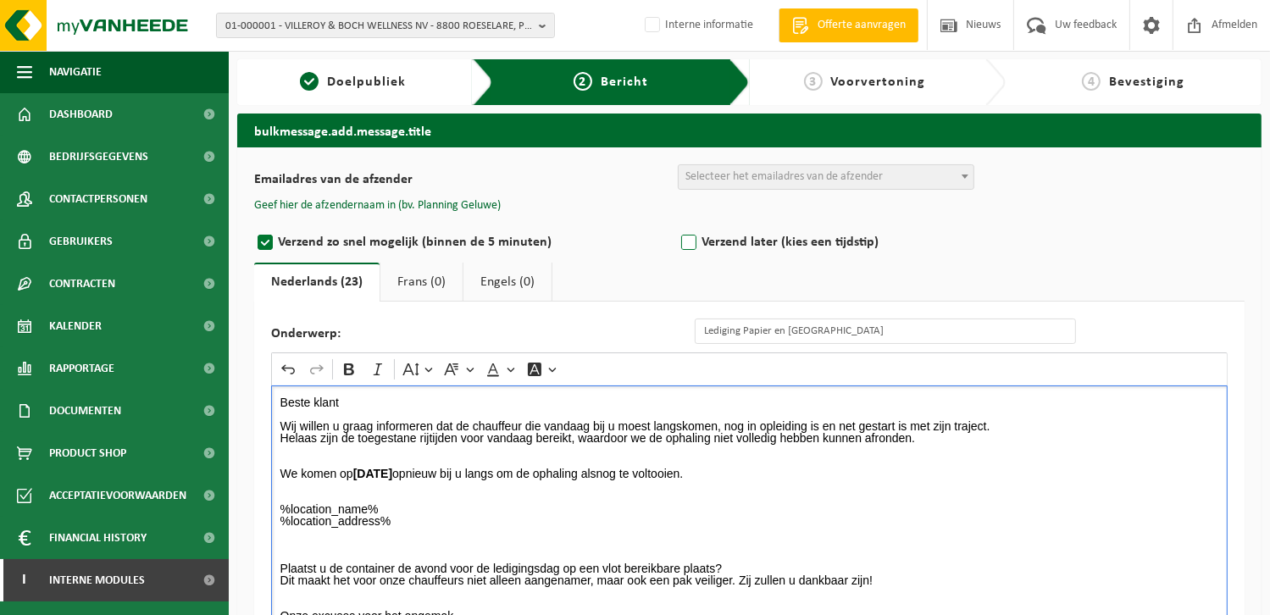
scroll to position [0, 0]
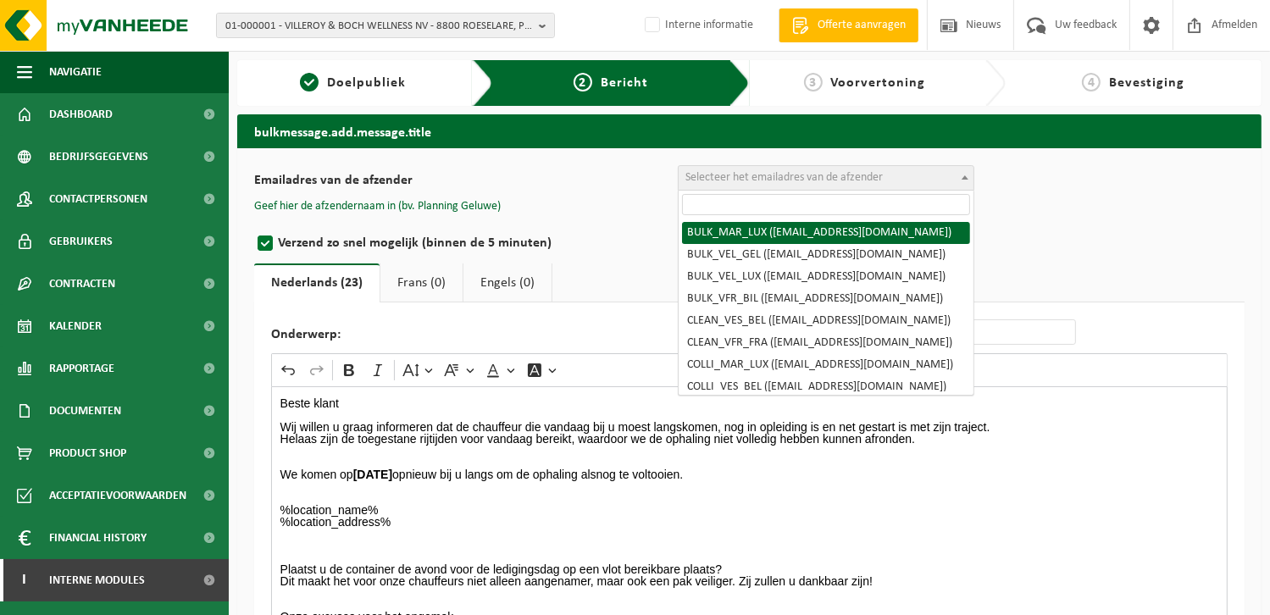
click at [739, 169] on span "Selecteer het emailadres van de afzender" at bounding box center [826, 178] width 295 height 24
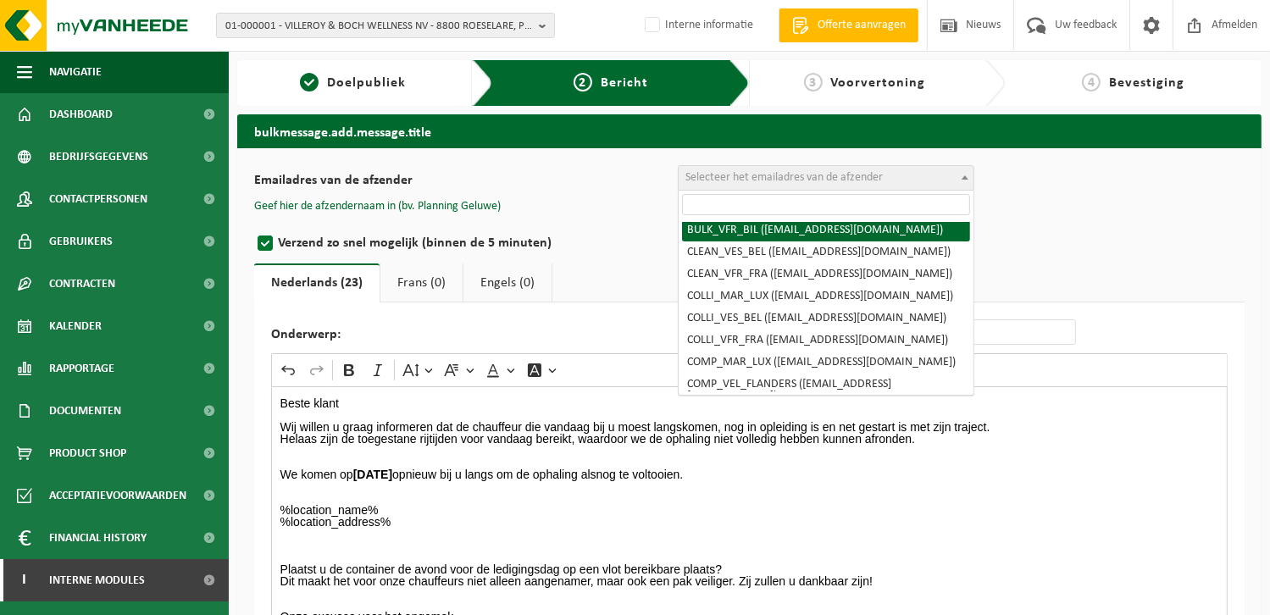
scroll to position [169, 0]
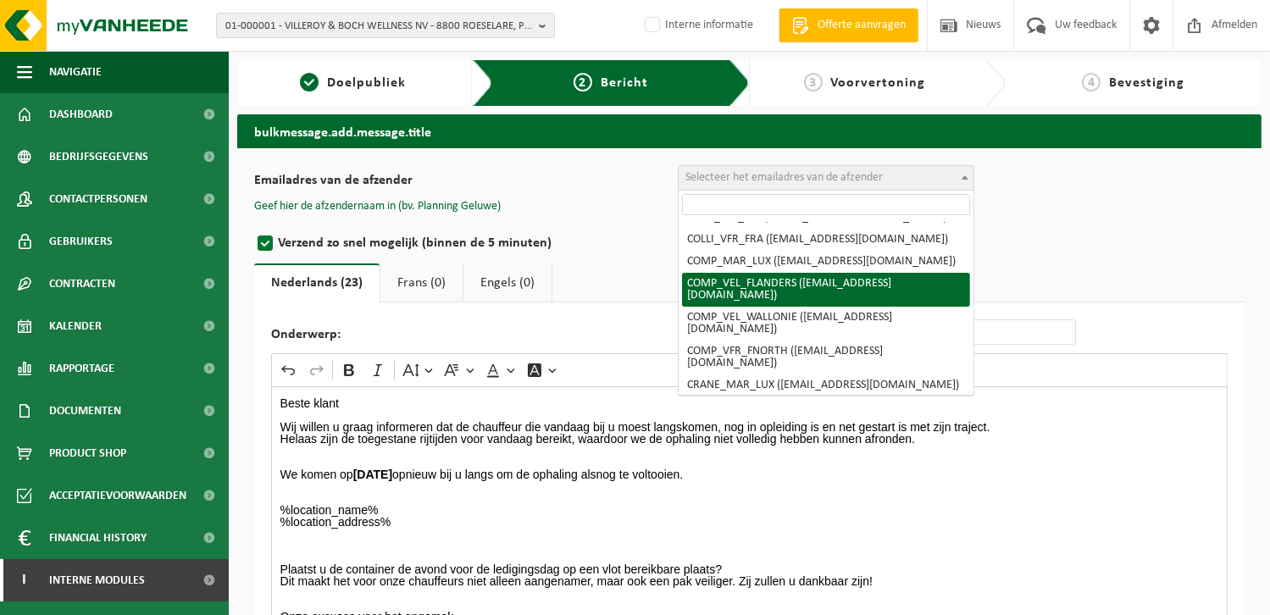
drag, startPoint x: 879, startPoint y: 299, endPoint x: 565, endPoint y: 224, distance: 323.0
select select "COMP_VEL_FLANDERS"
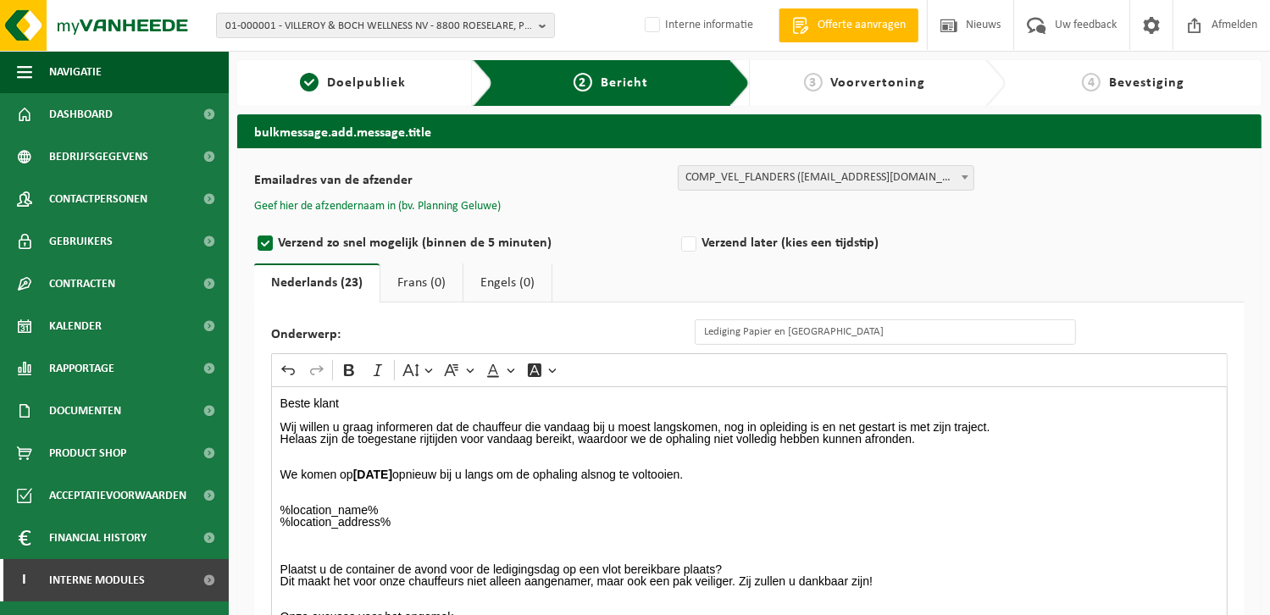
click at [444, 201] on button "Geef hier de afzendernaam in (bv. Planning Geluwe)" at bounding box center [377, 206] width 247 height 15
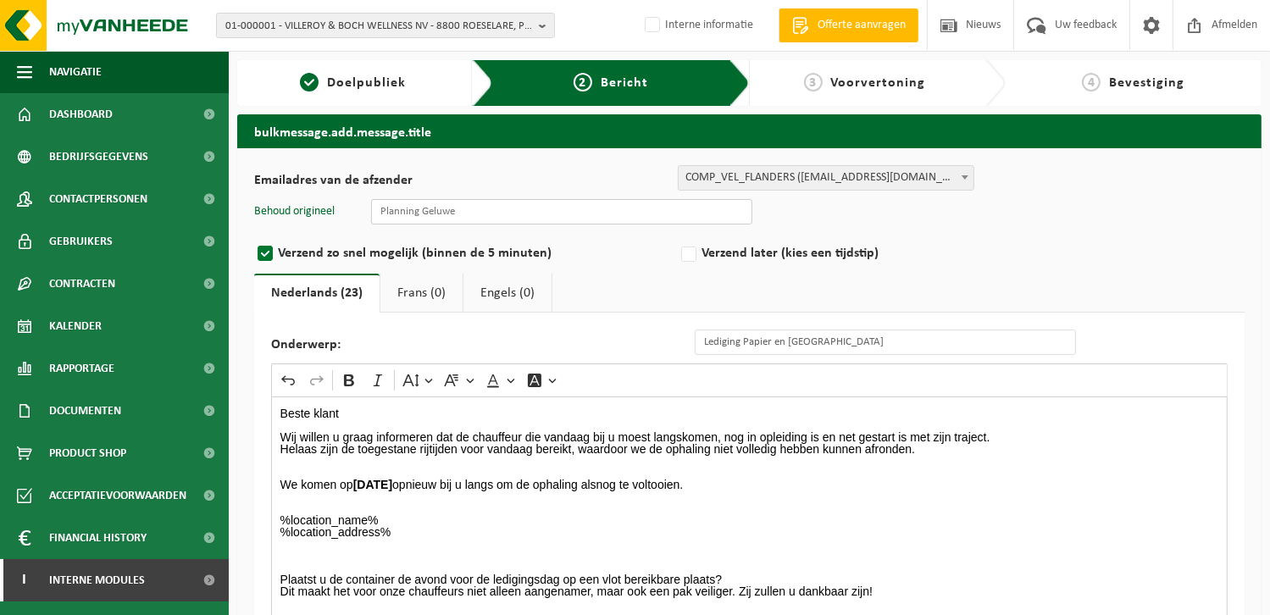
click at [508, 213] on input "text" at bounding box center [561, 211] width 381 height 25
type input "Planning Geluwe"
click at [638, 281] on ul "Nederlands (23) Frans (0) Engels (0)" at bounding box center [749, 293] width 990 height 39
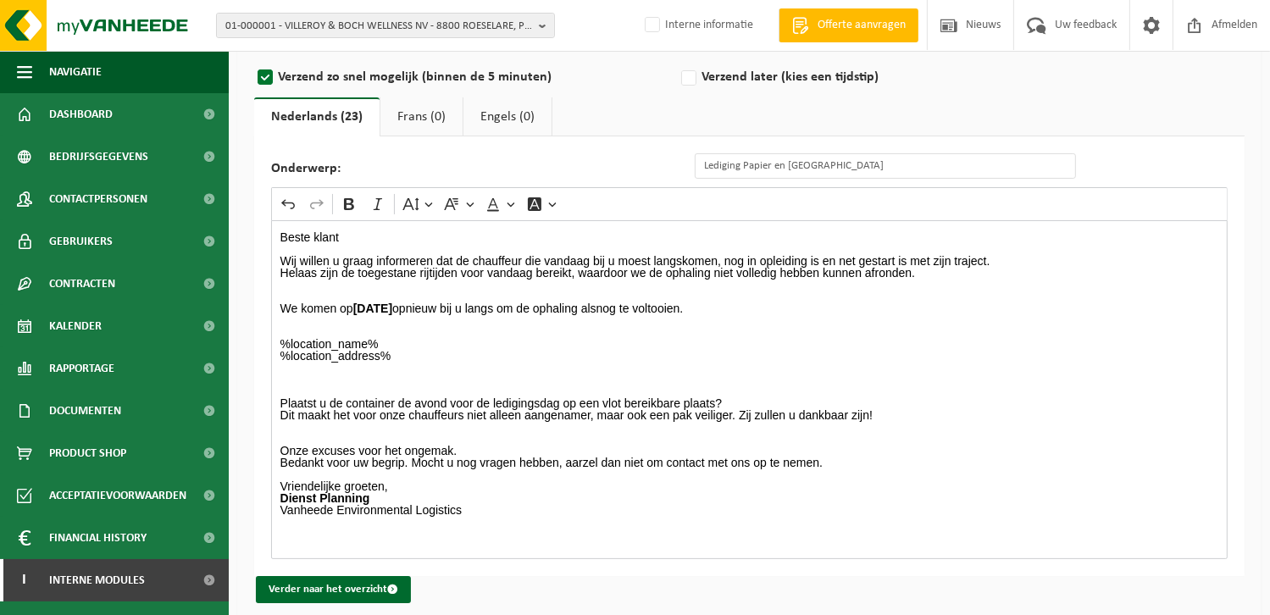
scroll to position [188, 0]
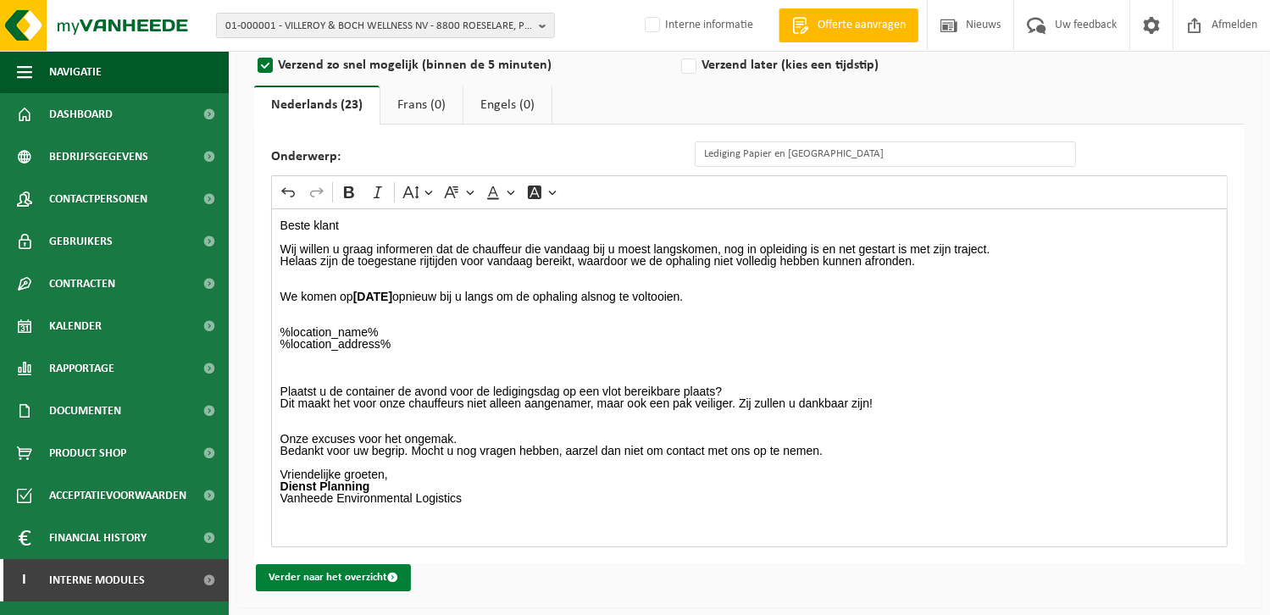
click at [355, 569] on button "Verder naar het overzicht" at bounding box center [333, 577] width 155 height 27
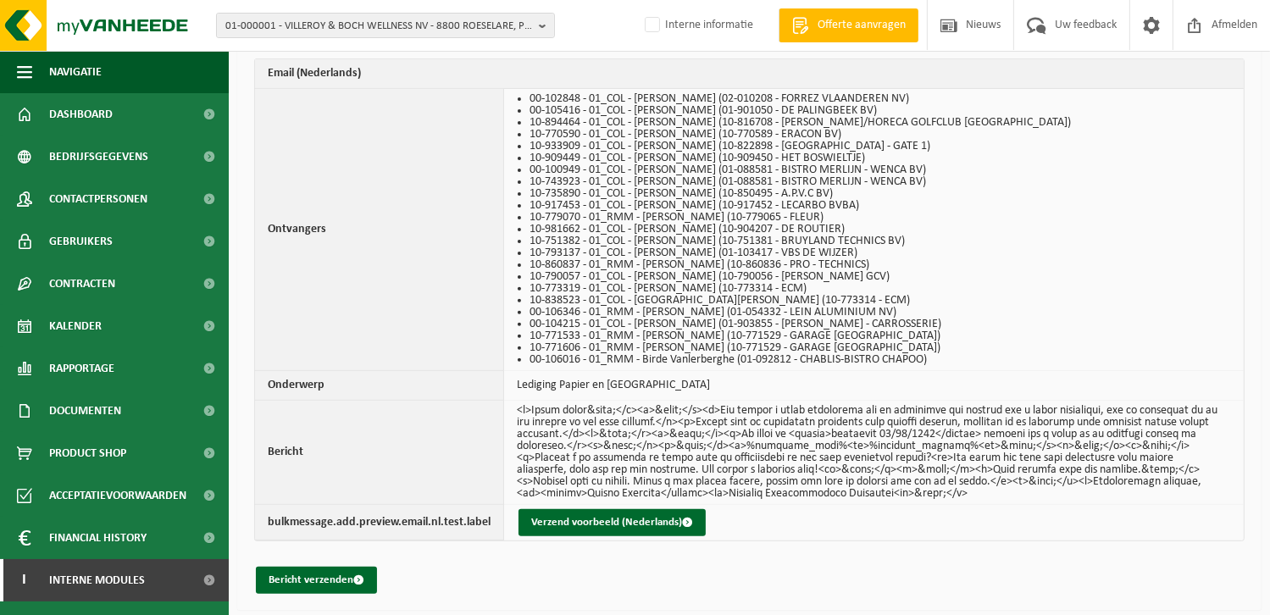
scroll to position [512, 0]
click at [558, 518] on button "Verzend voorbeeld (Nederlands)" at bounding box center [611, 522] width 187 height 27
click at [287, 567] on button "Bericht verzenden" at bounding box center [316, 580] width 121 height 27
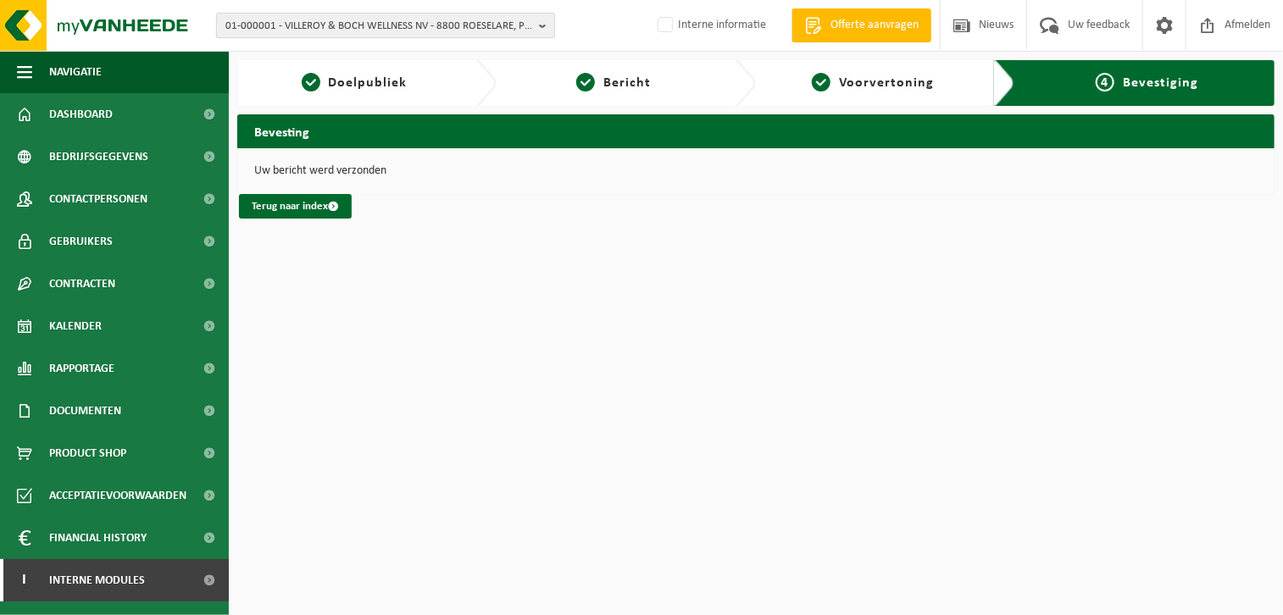
click at [386, 19] on span "01-000001 - VILLEROY & BOCH WELLNESS NV - 8800 ROESELARE, POPULIERSTRAAT 1" at bounding box center [378, 26] width 307 height 25
type input "10-929485"
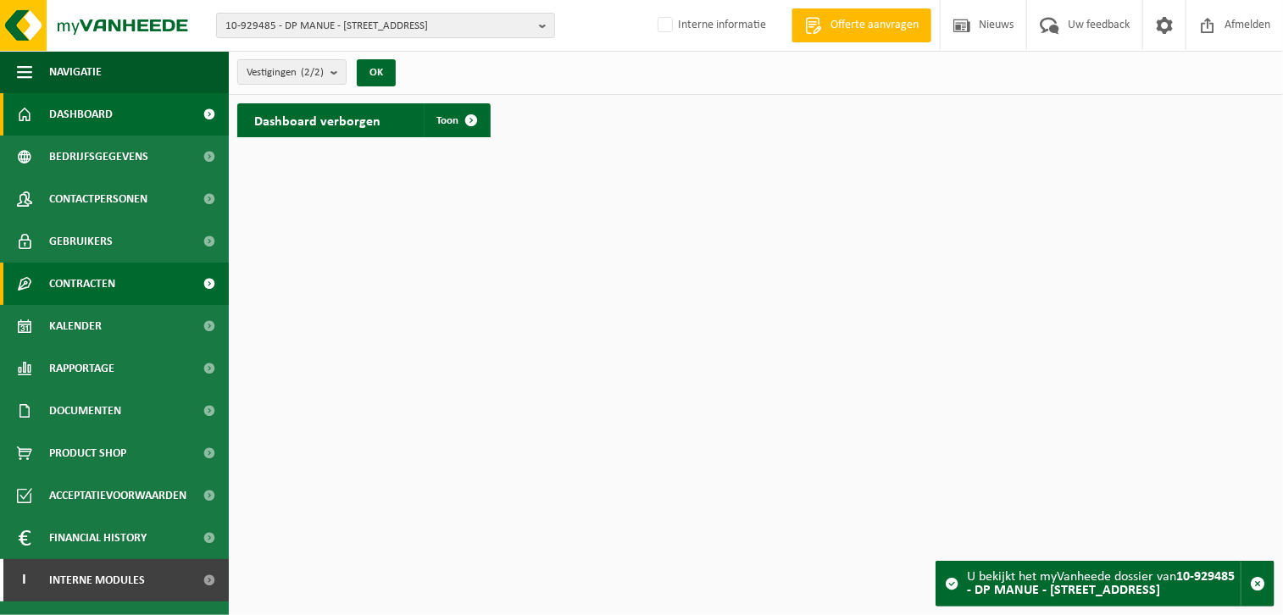
click at [87, 288] on span "Contracten" at bounding box center [82, 284] width 66 height 42
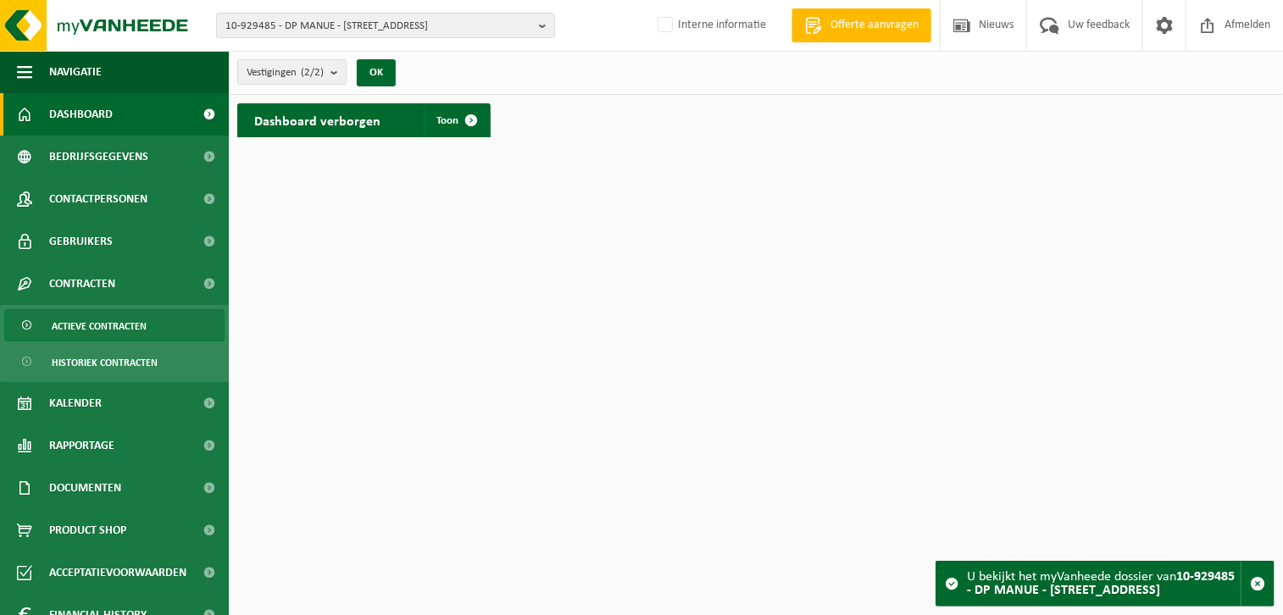
click at [101, 318] on span "Actieve contracten" at bounding box center [99, 326] width 95 height 32
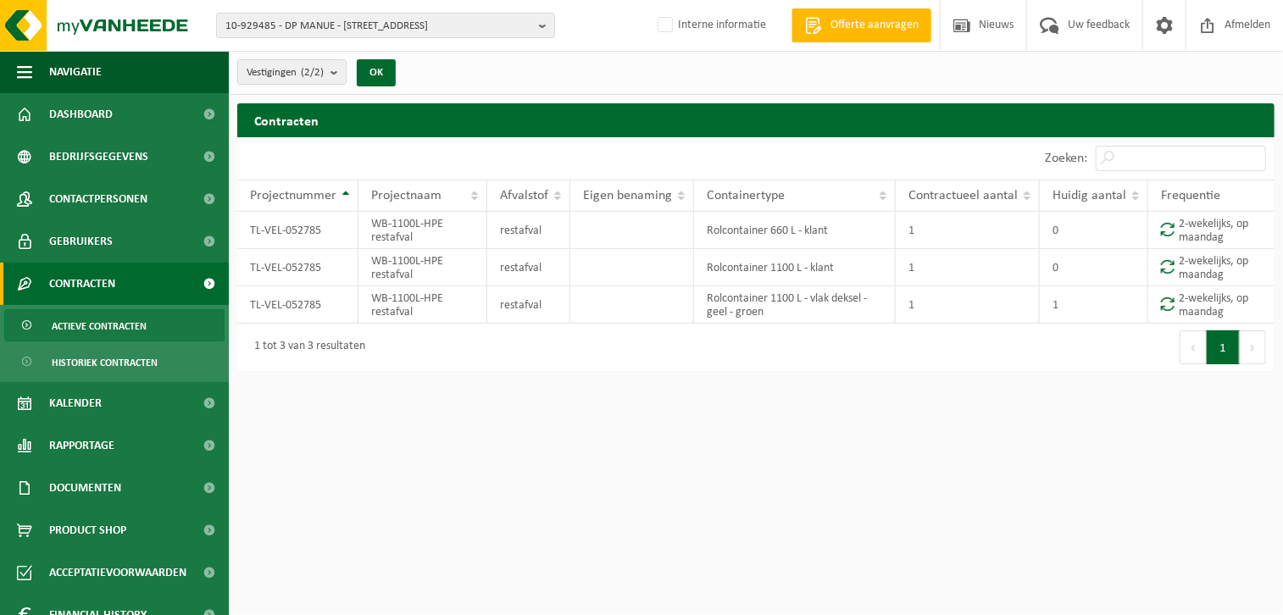
click at [468, 425] on html "10-929485 - DP MANUE - 8930 REKKEM, GENTSTRAAT 33 10-929485 - DP MANUE - 8930 R…" at bounding box center [641, 307] width 1283 height 615
drag, startPoint x: 621, startPoint y: 423, endPoint x: 648, endPoint y: 433, distance: 29.0
click at [621, 424] on html "10-929485 - DP MANUE - 8930 REKKEM, GENTSTRAAT 33 10-929485 - DP MANUE - 8930 R…" at bounding box center [641, 307] width 1283 height 615
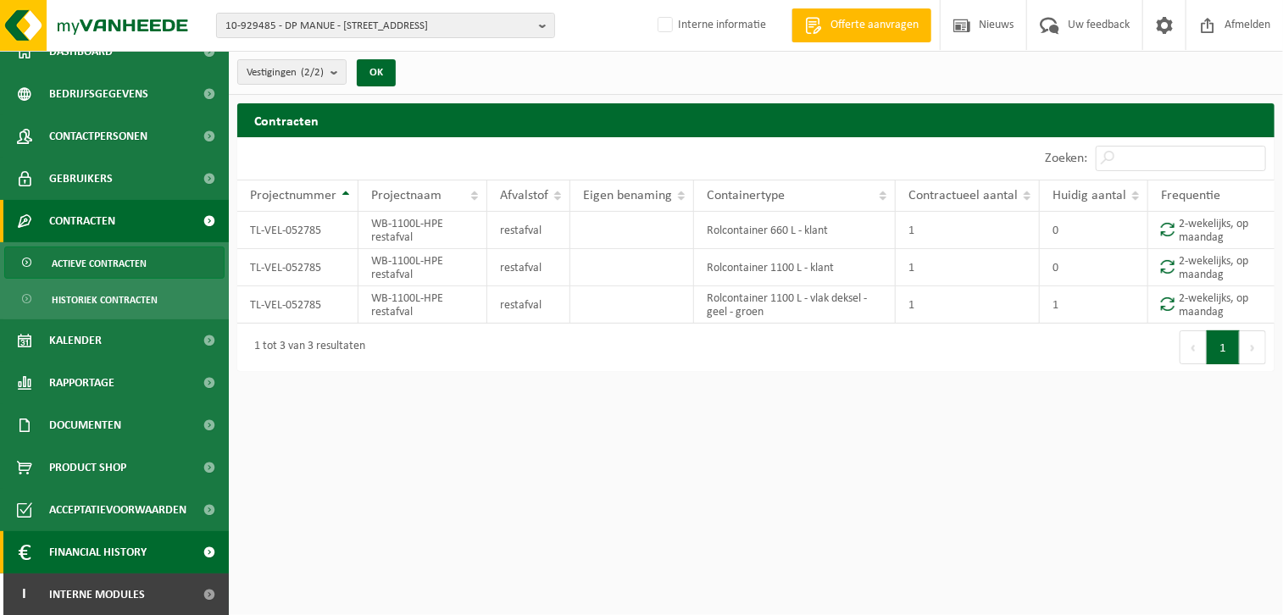
scroll to position [63, 0]
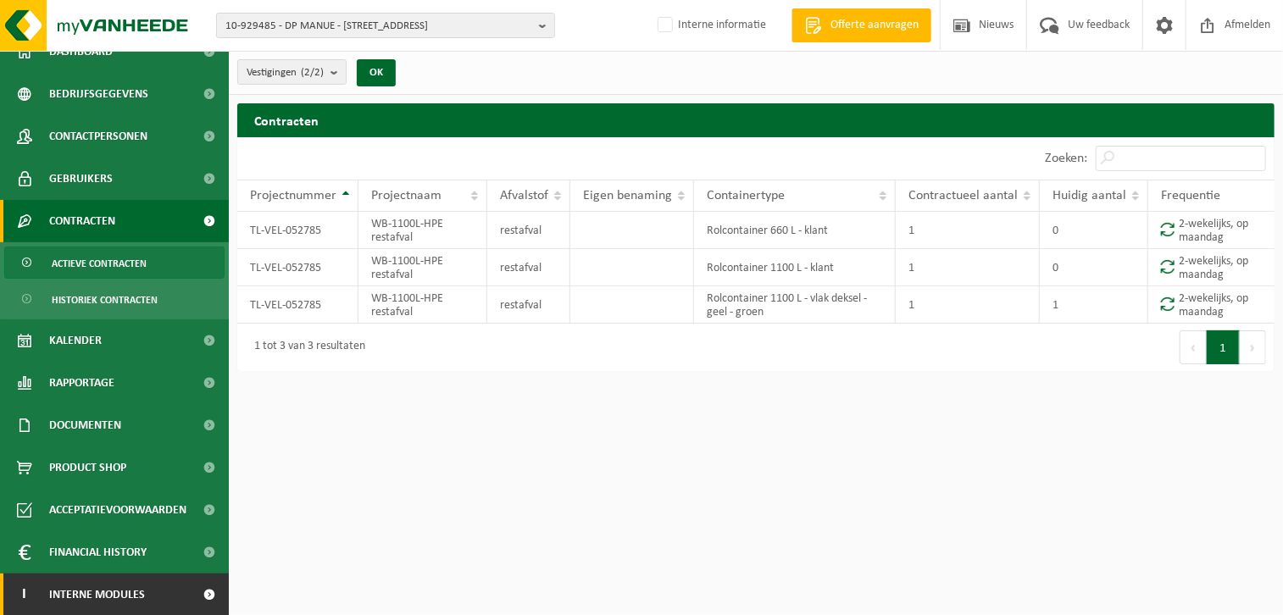
click at [116, 585] on span "Interne modules" at bounding box center [97, 594] width 96 height 42
click at [193, 595] on span at bounding box center [210, 594] width 38 height 42
click at [111, 599] on span "Interne modules" at bounding box center [97, 594] width 96 height 42
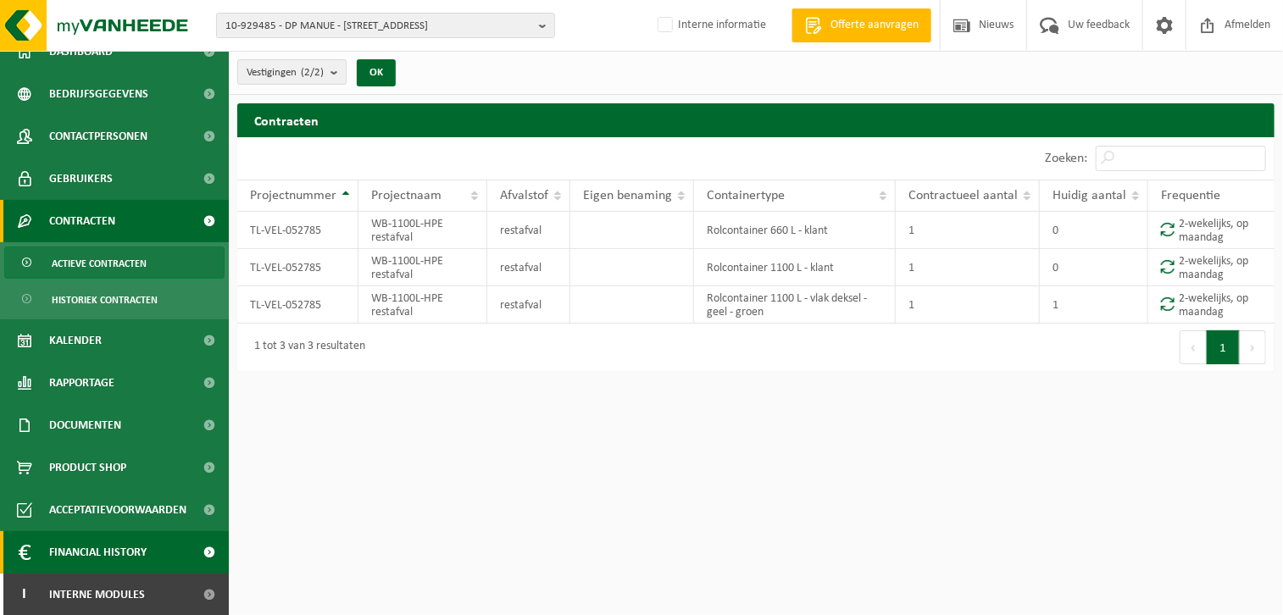
scroll to position [232, 0]
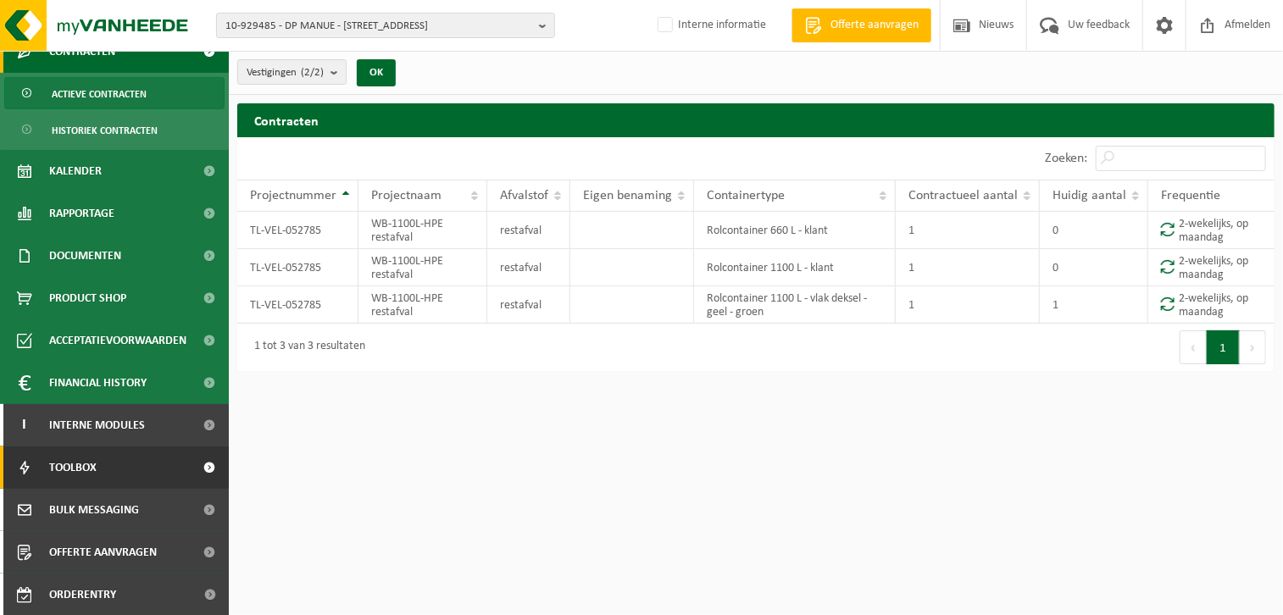
click at [130, 484] on link "Toolbox" at bounding box center [114, 467] width 229 height 42
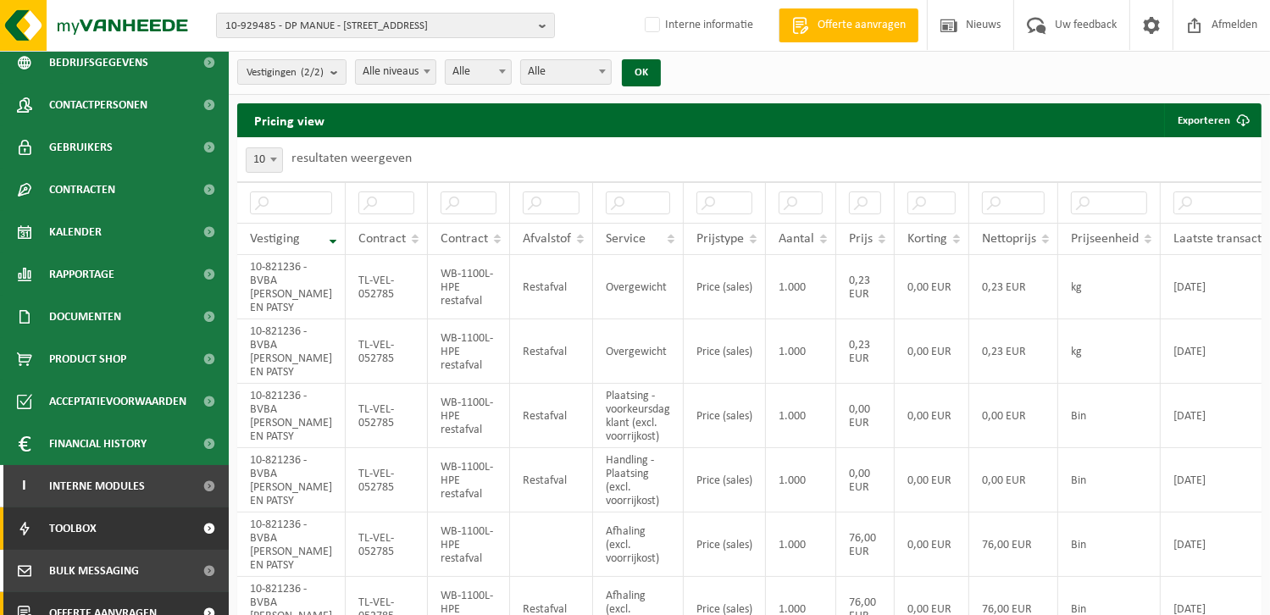
scroll to position [156, 0]
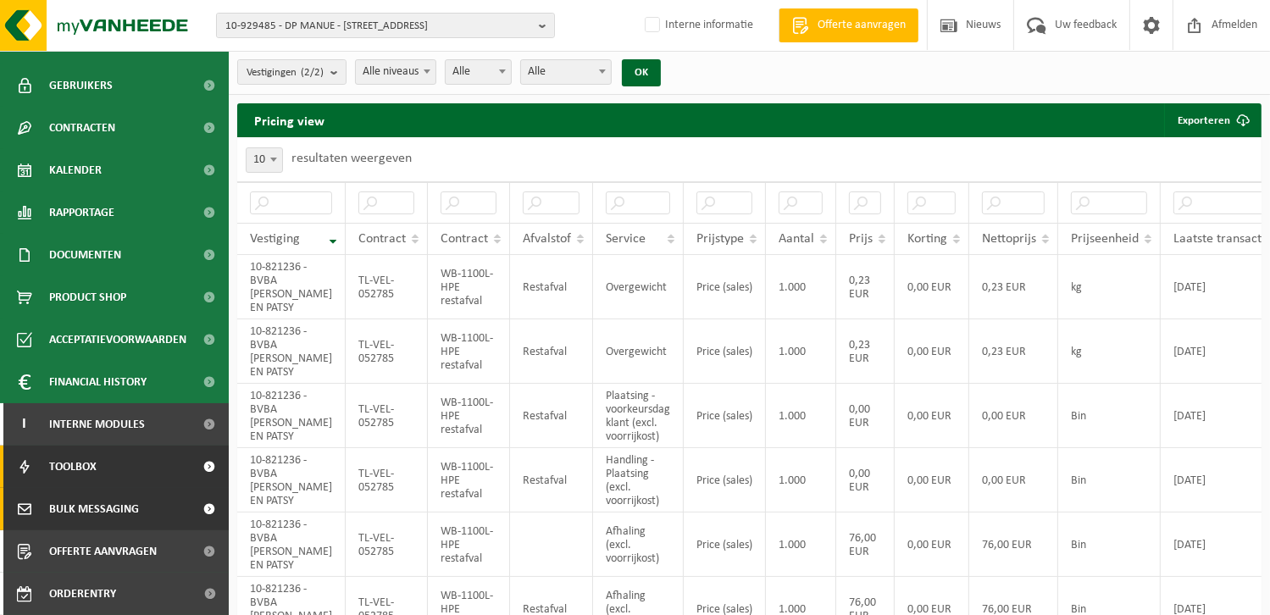
click at [119, 501] on span "Bulk Messaging" at bounding box center [94, 509] width 90 height 42
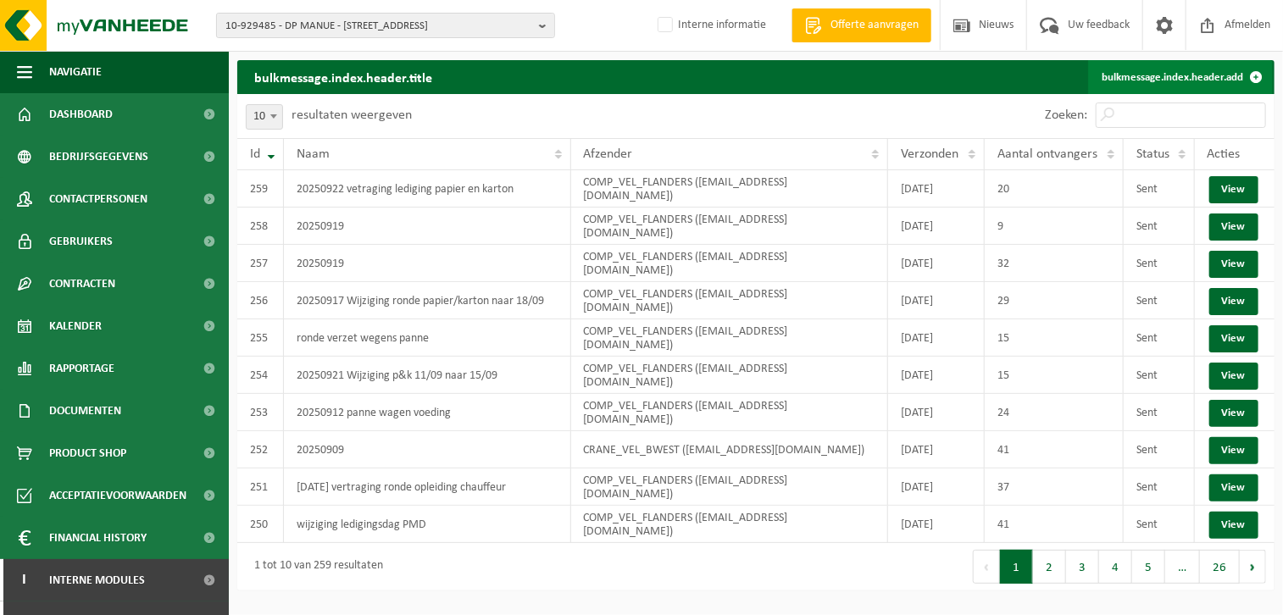
click at [1168, 75] on link "bulkmessage.index.header.add" at bounding box center [1180, 77] width 185 height 34
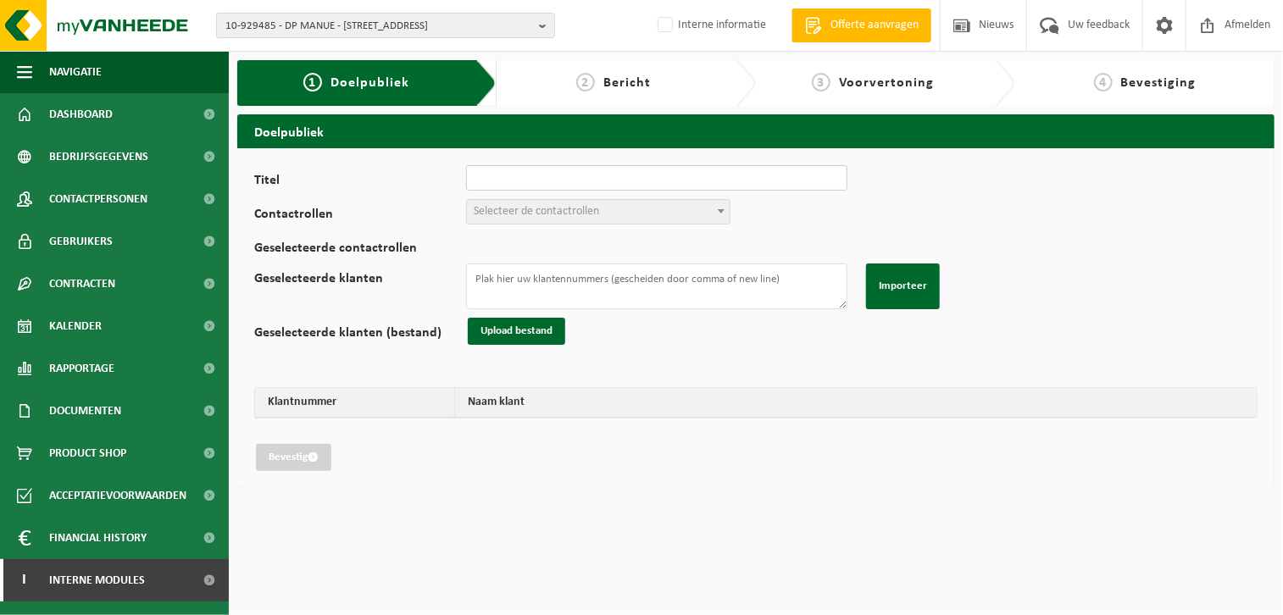
click at [658, 173] on input "Titel" at bounding box center [656, 177] width 381 height 25
type input "20250922 vetraging lediging papier en karton"
click at [546, 206] on span "Selecteer de contactrollen" at bounding box center [536, 211] width 125 height 13
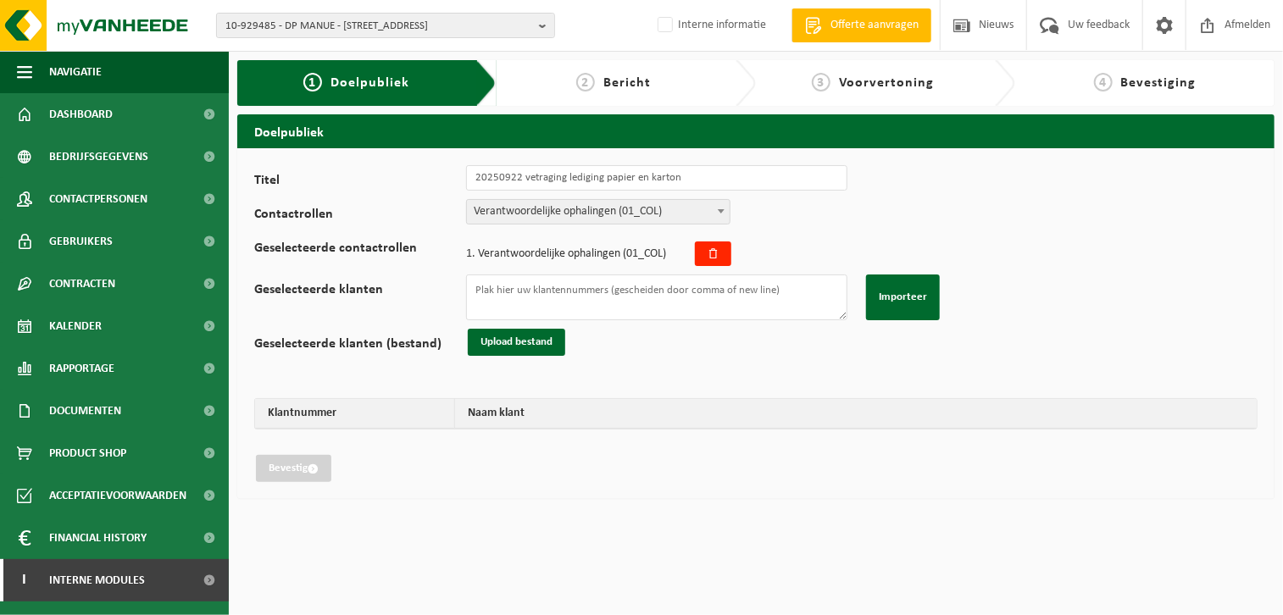
click at [545, 205] on span "Verantwoordelijke ophalingen (01_COL)" at bounding box center [598, 212] width 263 height 24
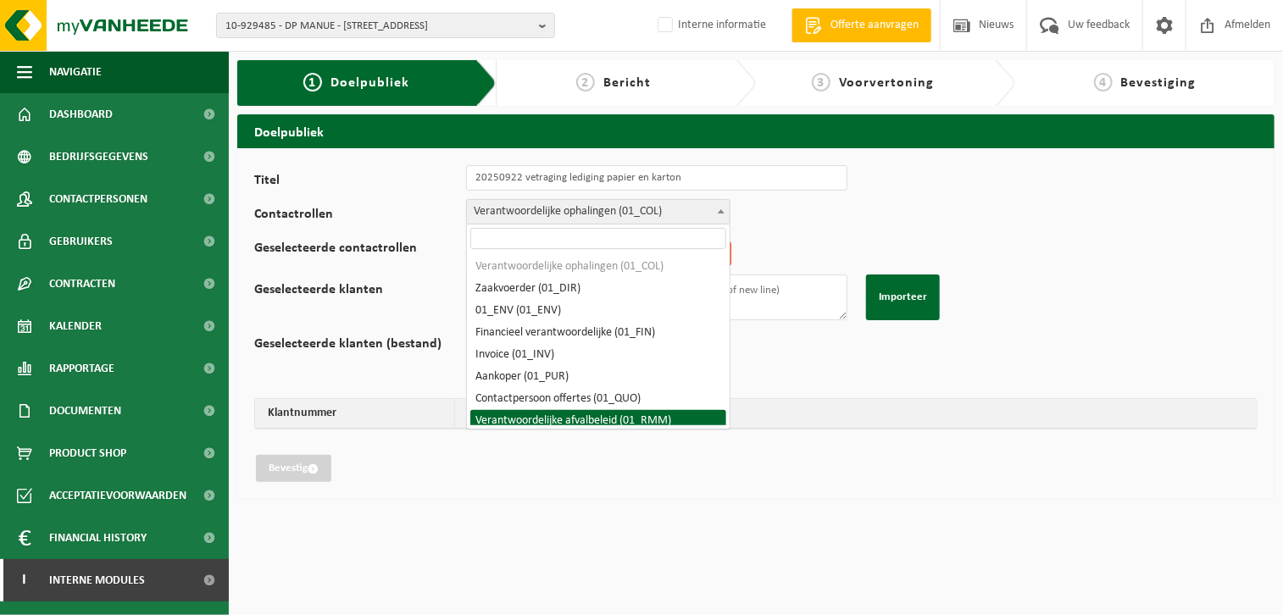
select select "01_RMM"
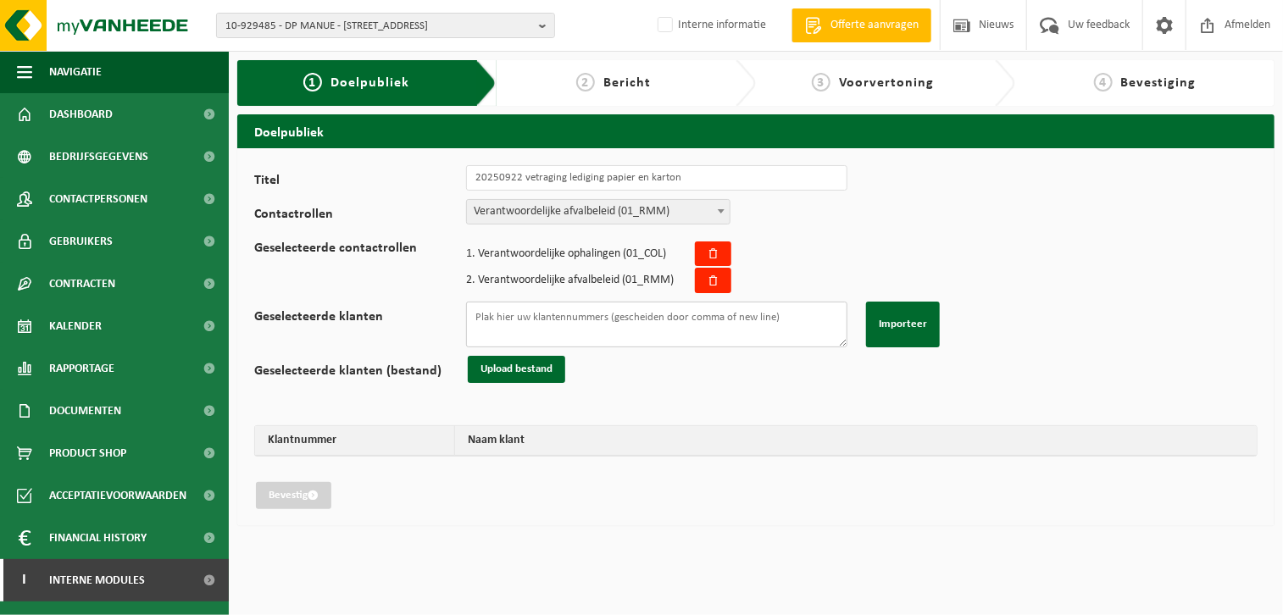
drag, startPoint x: 549, startPoint y: 318, endPoint x: 567, endPoint y: 316, distance: 17.9
click at [548, 319] on textarea "Geselecteerde klanten" at bounding box center [656, 325] width 381 height 46
click at [552, 320] on textarea "Geselecteerde klanten" at bounding box center [656, 325] width 381 height 46
paste textarea "02-010208 01-901050 10-816708 10-770589 10-822898 10-909450 01-088581 10-850495…"
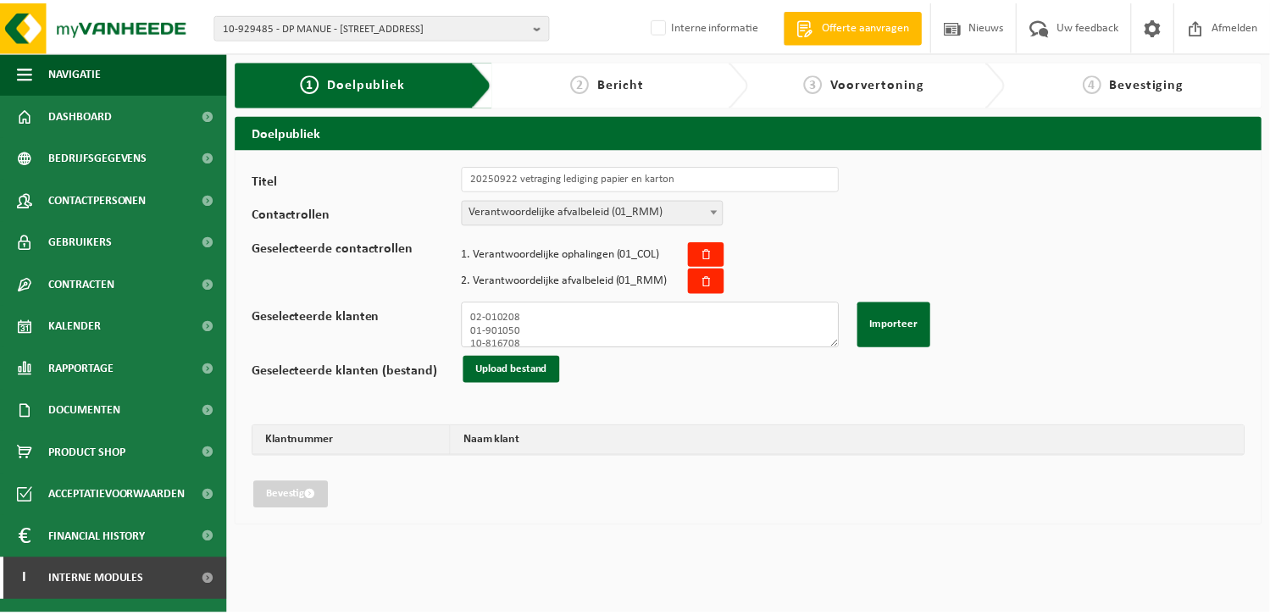
scroll to position [236, 0]
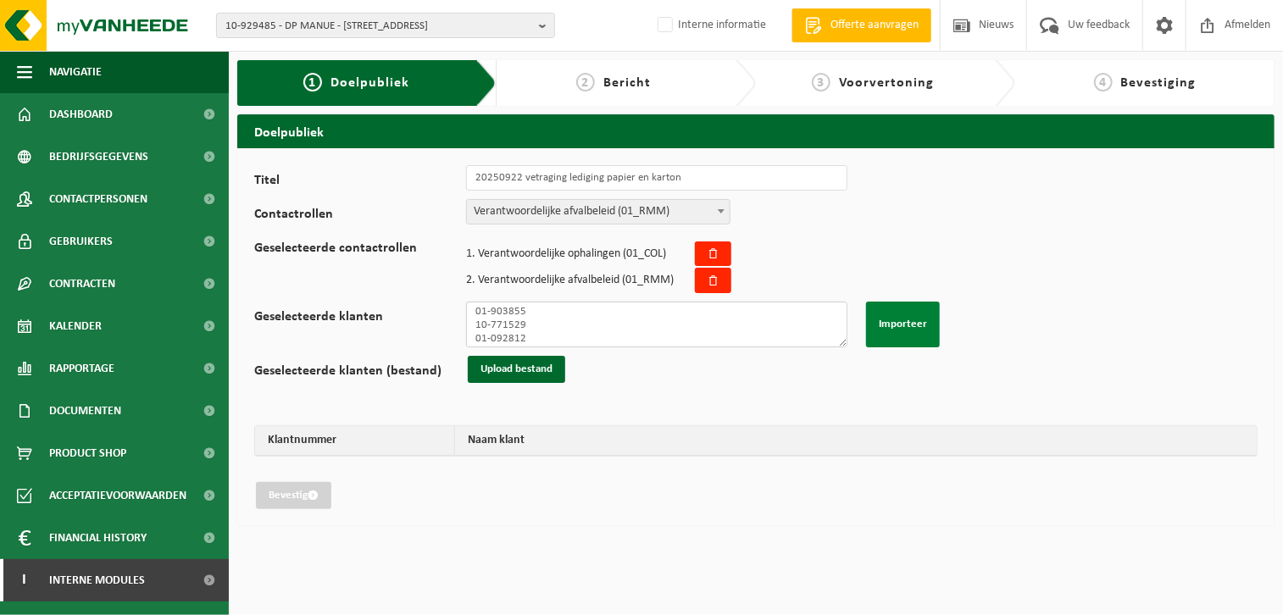
type textarea "02-010208 01-901050 10-816708 10-770589 10-822898 10-909450 01-088581 10-850495…"
click at [884, 309] on button "Importeer" at bounding box center [903, 325] width 74 height 46
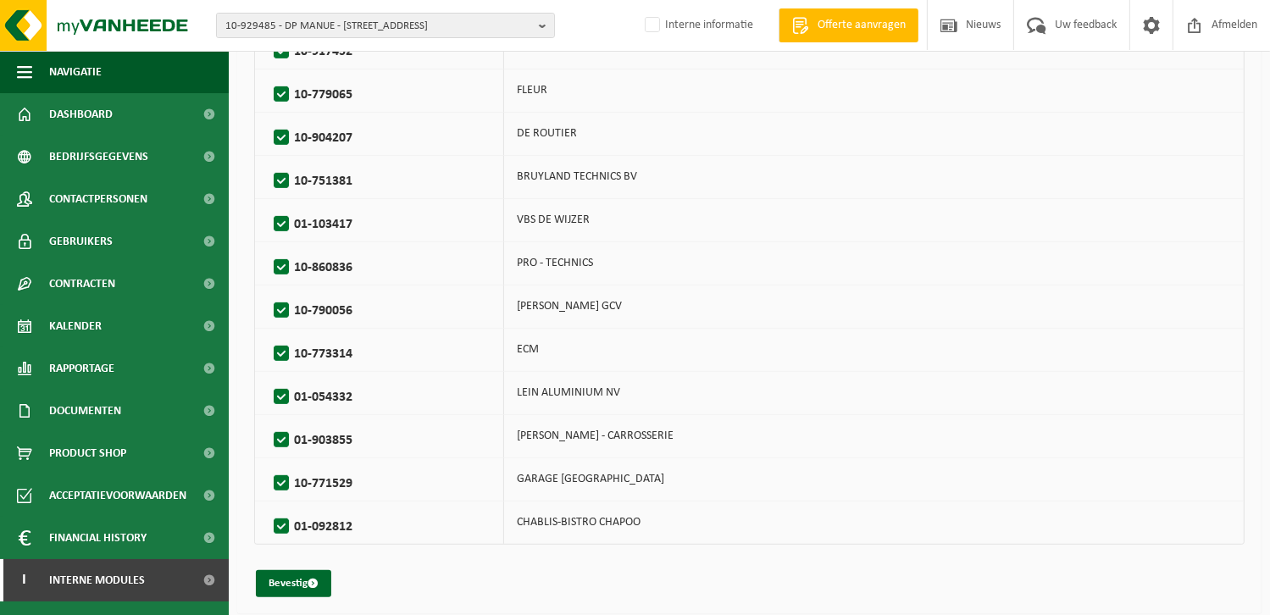
scroll to position [776, 0]
click at [289, 570] on button "Bevestig" at bounding box center [293, 582] width 75 height 27
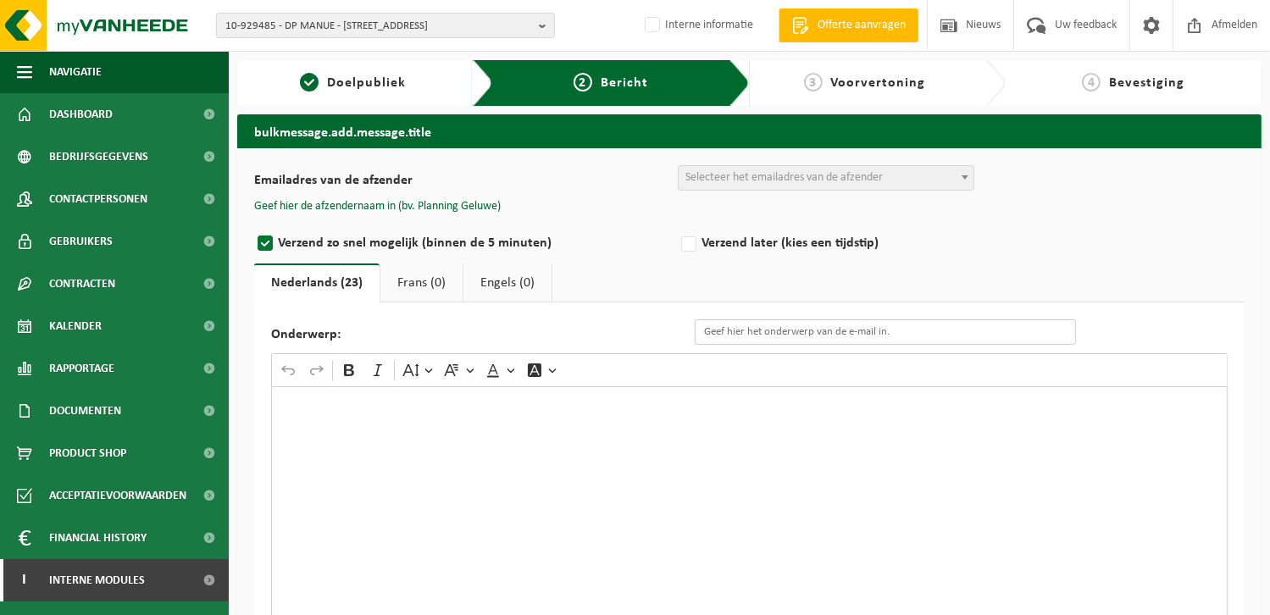
click at [728, 335] on input "Onderwerp:" at bounding box center [885, 331] width 381 height 25
type input "Lediging Papier en Karton [DATE]"
click at [450, 453] on div "Rich Text Editor. Editing area: main. Press Alt+0 for help." at bounding box center [749, 555] width 956 height 339
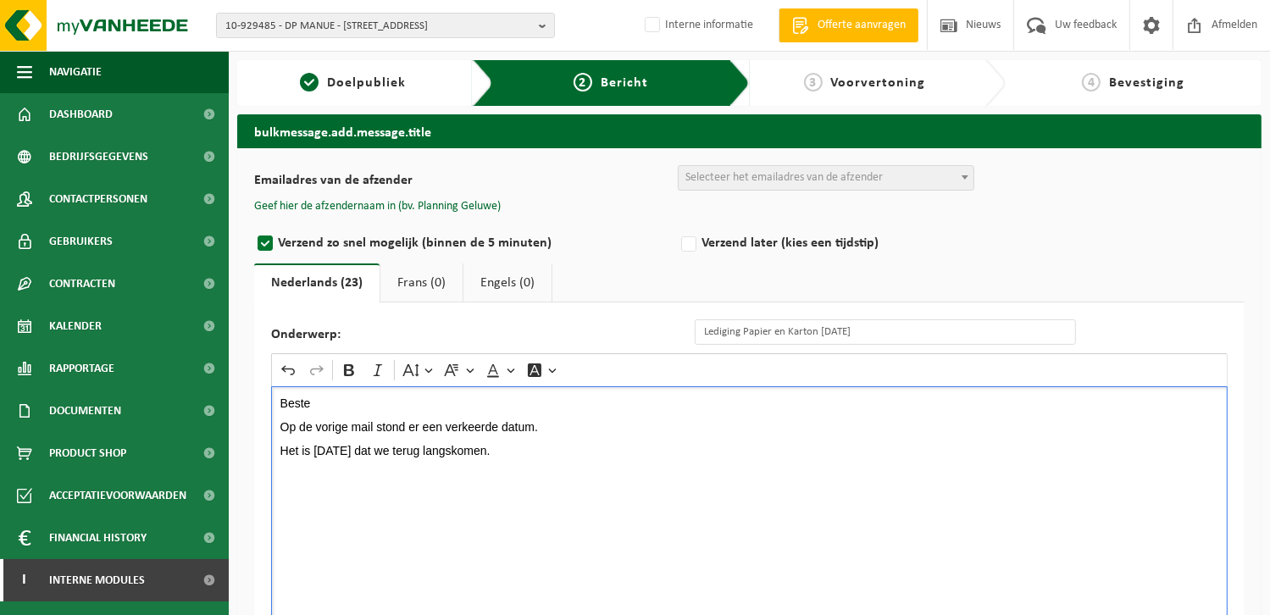
drag, startPoint x: 406, startPoint y: 562, endPoint x: 443, endPoint y: 551, distance: 38.6
click at [407, 562] on div "Beste Op de vorige mail stond er een verkeerde datum. Het is donderdag 25/09/20…" at bounding box center [749, 555] width 956 height 339
click at [636, 462] on p "Rich Text Editor. Editing area: main. Press Alt+0 for help." at bounding box center [749, 463] width 939 height 12
click at [417, 559] on div "Beste Op de vorige mail stond er een verkeerde datum. Het is donderdag 25/09/20…" at bounding box center [749, 555] width 956 height 339
click at [341, 556] on div "Beste Op de vorige mail stond er een verkeerde datum. Het is donderdag 25/09/20…" at bounding box center [749, 555] width 956 height 339
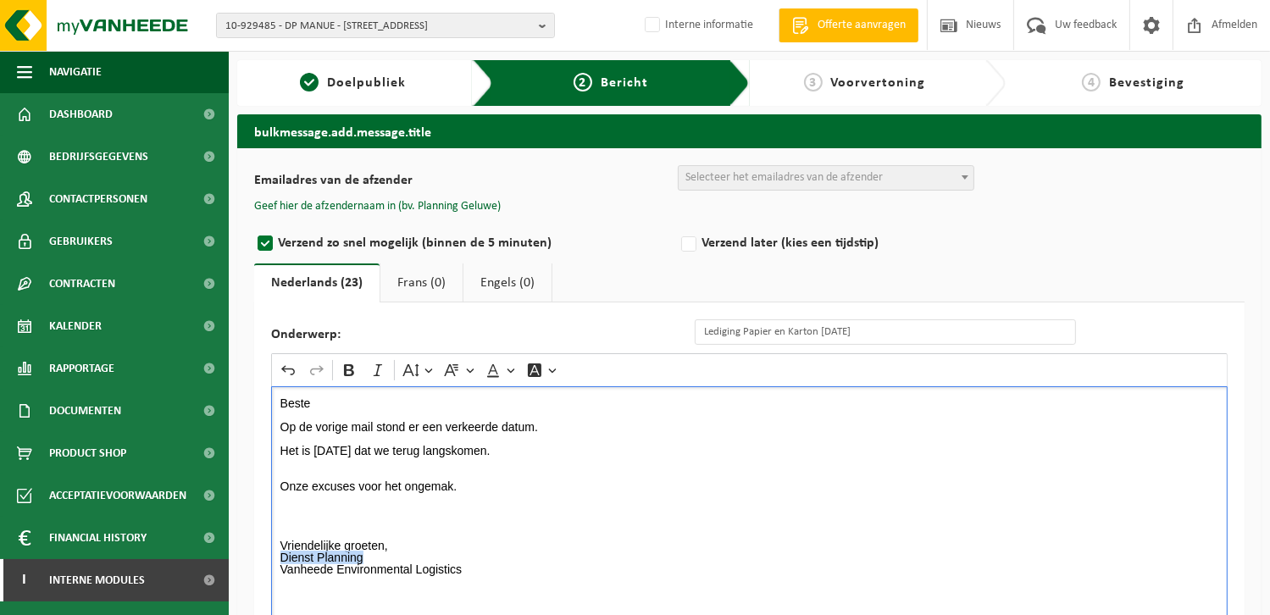
drag, startPoint x: 361, startPoint y: 554, endPoint x: 271, endPoint y: 555, distance: 89.8
click at [271, 555] on div "Beste Op de vorige mail stond er een verkeerde datum. Het is donderdag 25/09/20…" at bounding box center [749, 555] width 956 height 339
click at [356, 372] on icon "Editor toolbar" at bounding box center [349, 370] width 17 height 17
drag, startPoint x: 429, startPoint y: 444, endPoint x: 313, endPoint y: 444, distance: 116.9
click at [313, 445] on p "Het is donderdag 25/09/2025 dat we terug langskomen." at bounding box center [749, 451] width 939 height 12
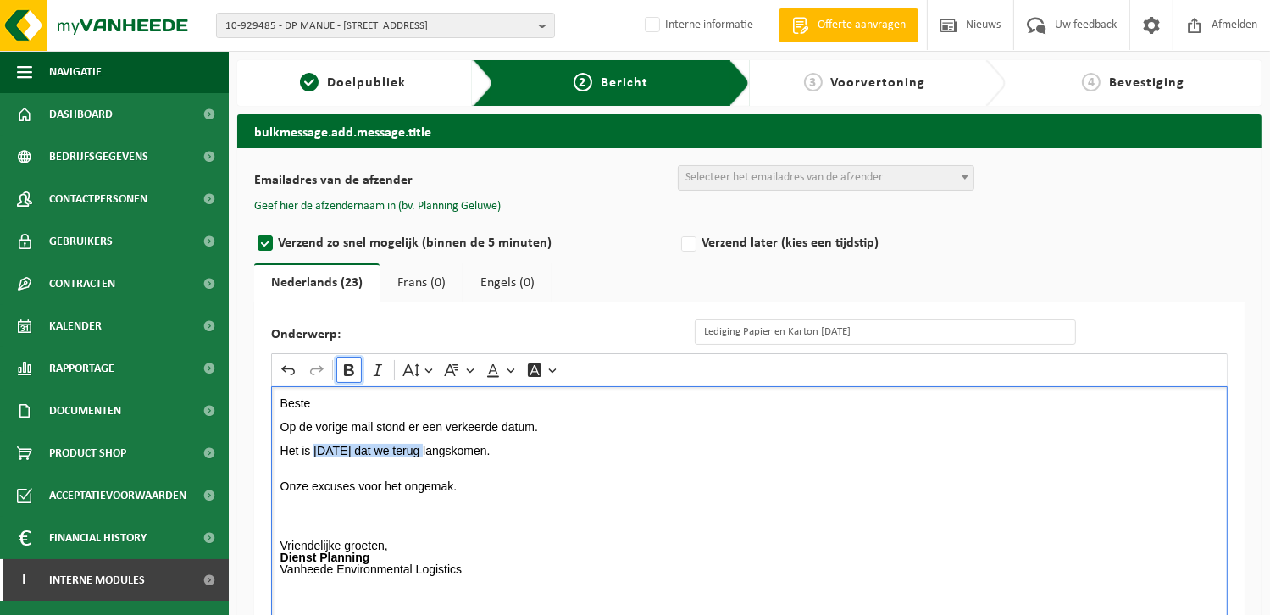
drag, startPoint x: 341, startPoint y: 358, endPoint x: 342, endPoint y: 384, distance: 25.5
click at [341, 358] on button "Bold" at bounding box center [348, 369] width 25 height 25
drag, startPoint x: 320, startPoint y: 442, endPoint x: 389, endPoint y: 433, distance: 69.2
click at [324, 444] on strong "donderdag 25/09/2025" at bounding box center [329, 451] width 39 height 14
click at [783, 501] on p "Rich Text Editor. Editing area: main. Press Alt+0 for help." at bounding box center [749, 498] width 939 height 12
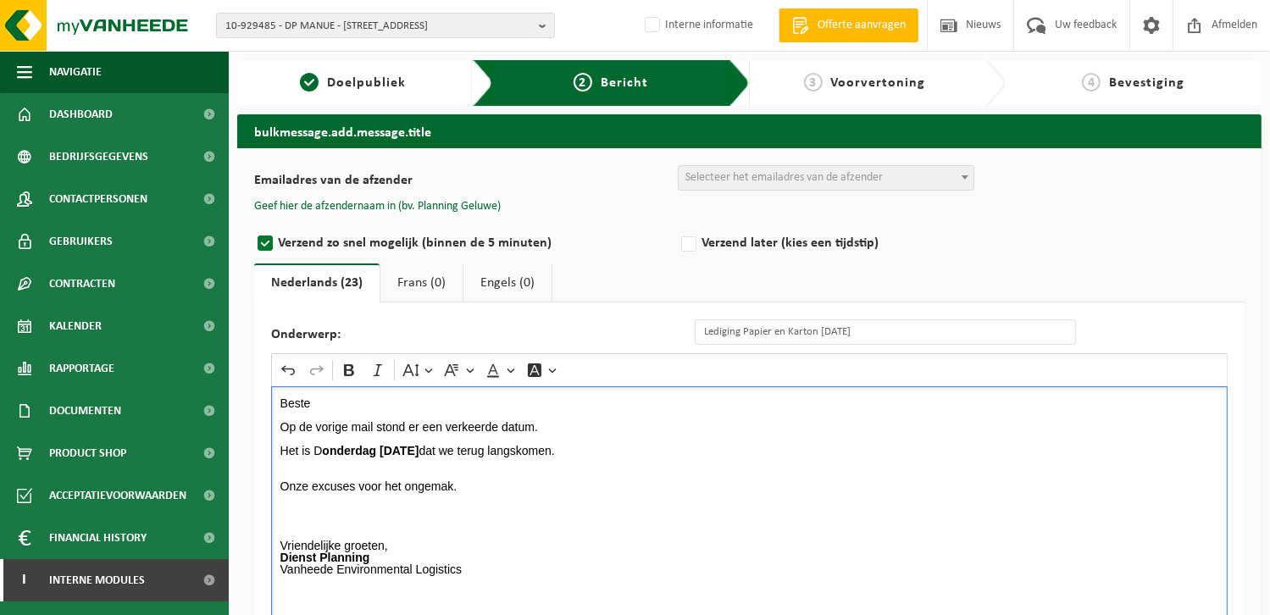
click at [785, 177] on span "Selecteer het emailadres van de afzender" at bounding box center [783, 177] width 197 height 13
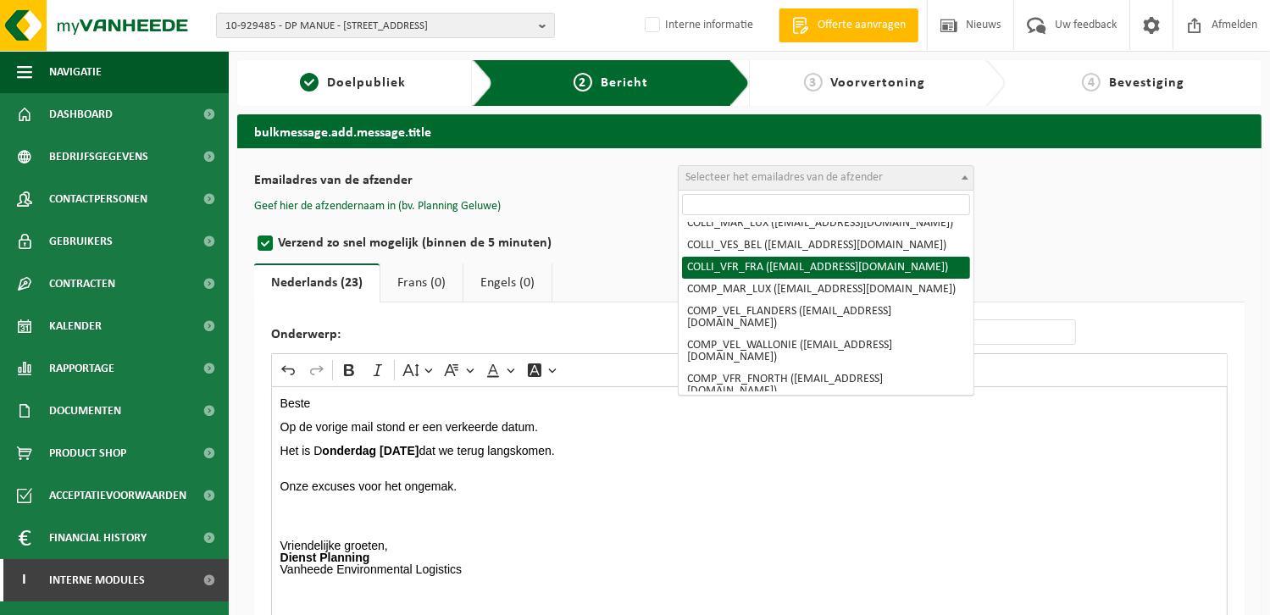
scroll to position [169, 0]
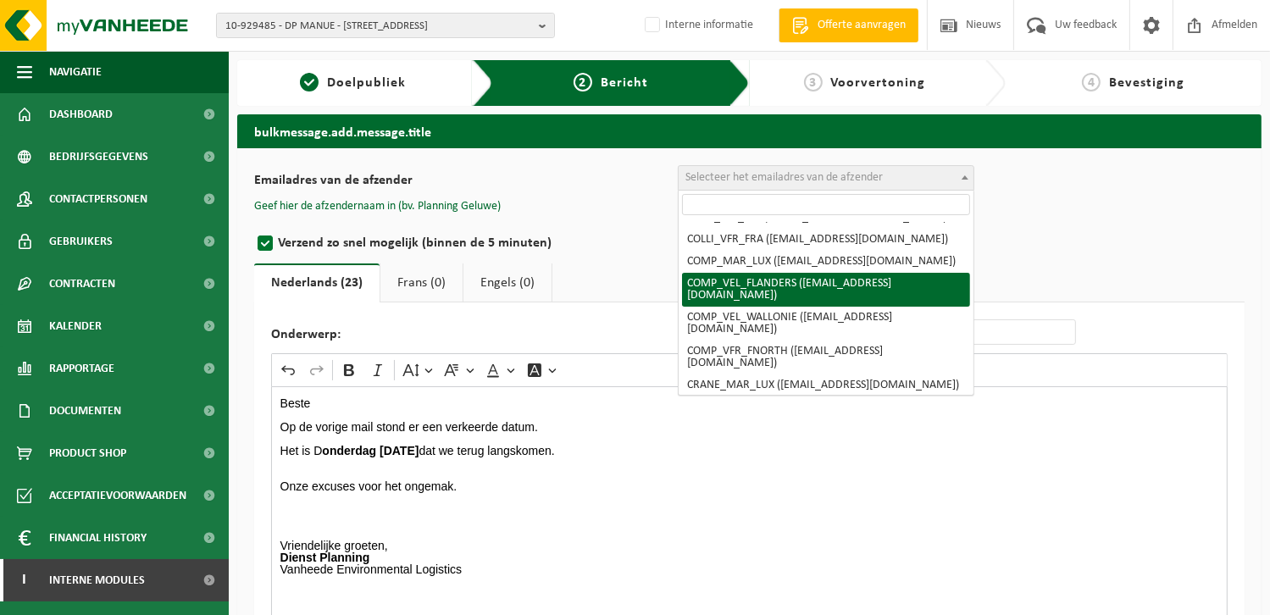
select select "COMP_VEL_FLANDERS"
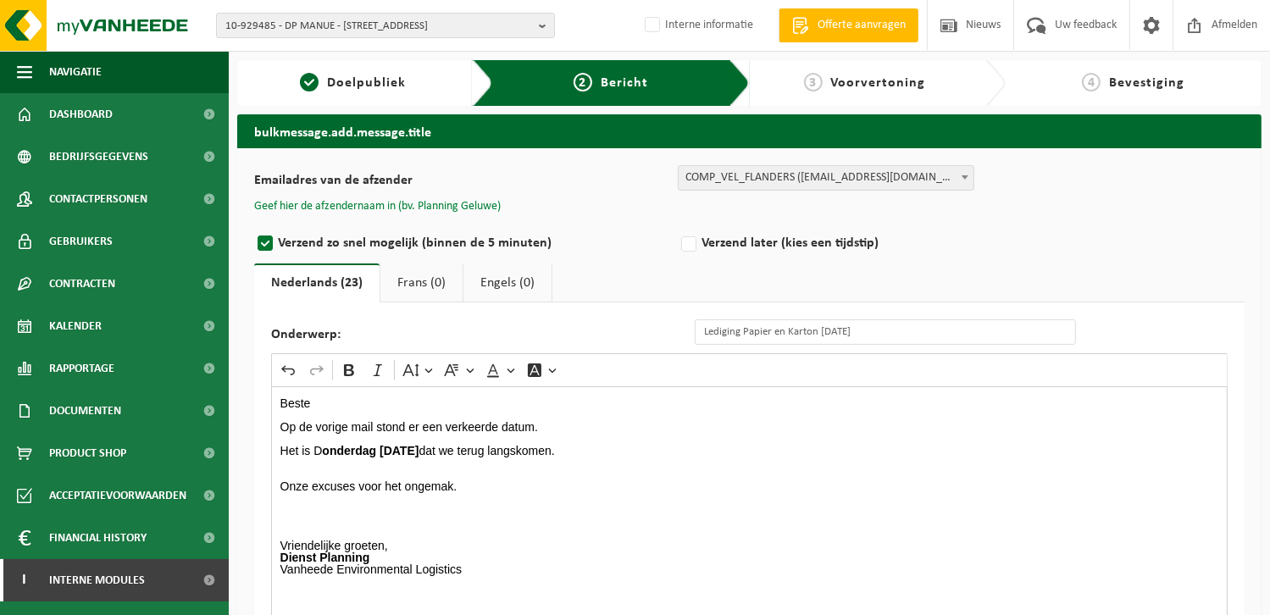
click at [417, 201] on button "Geef hier de afzendernaam in (bv. Planning Geluwe)" at bounding box center [377, 206] width 247 height 15
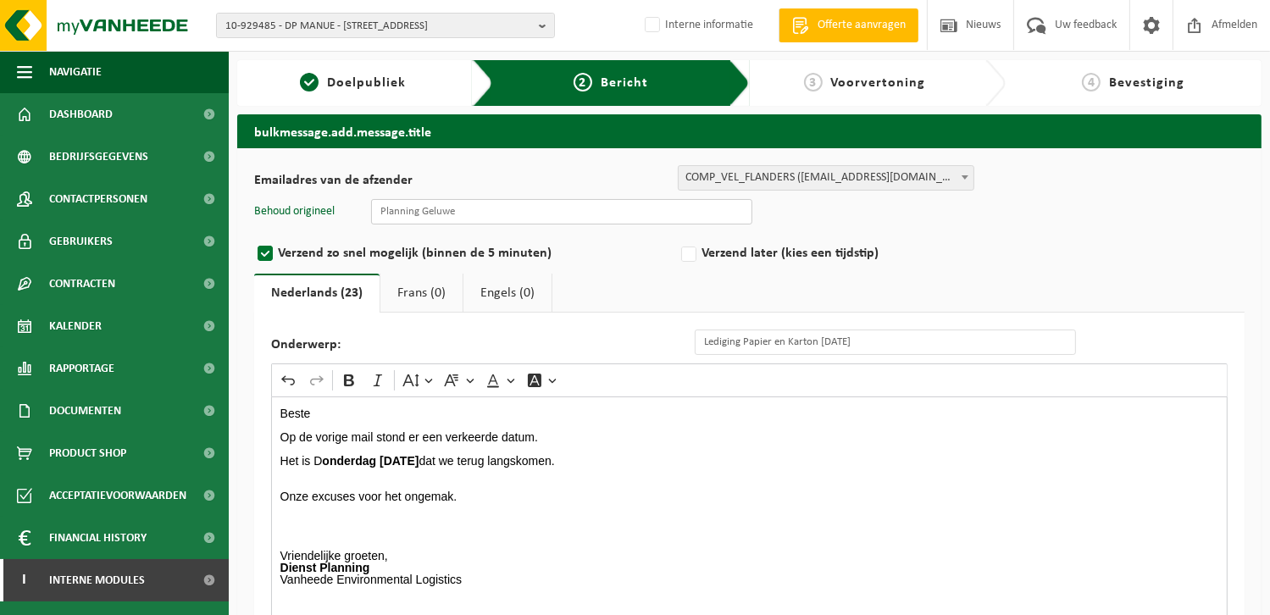
click at [424, 213] on input "text" at bounding box center [561, 211] width 381 height 25
type input "Planning Geluwe"
click at [684, 488] on p "Rich Text Editor. Editing area: main. Press Alt+0 for help." at bounding box center [749, 485] width 939 height 12
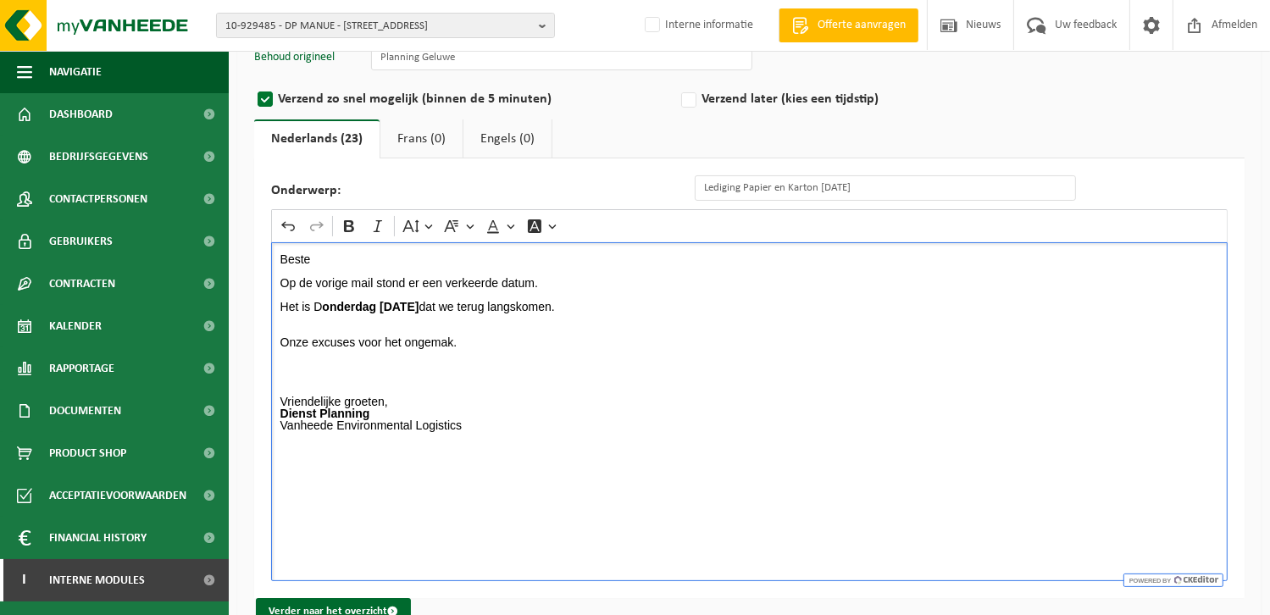
scroll to position [188, 0]
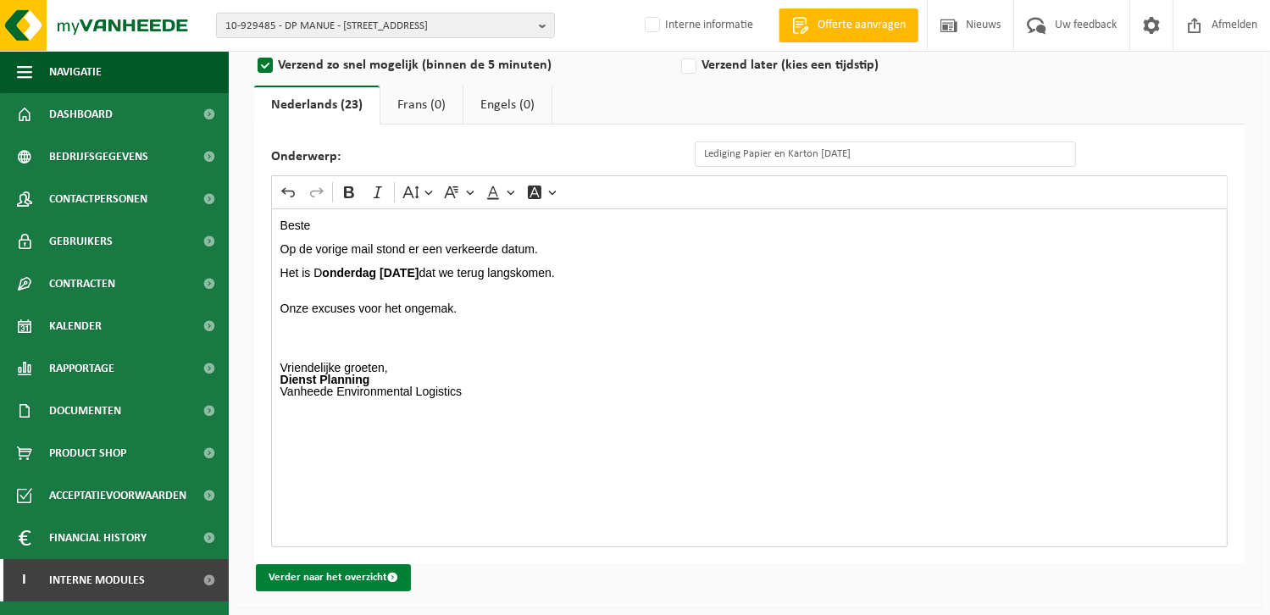
click at [299, 579] on button "Verder naar het overzicht" at bounding box center [333, 577] width 155 height 27
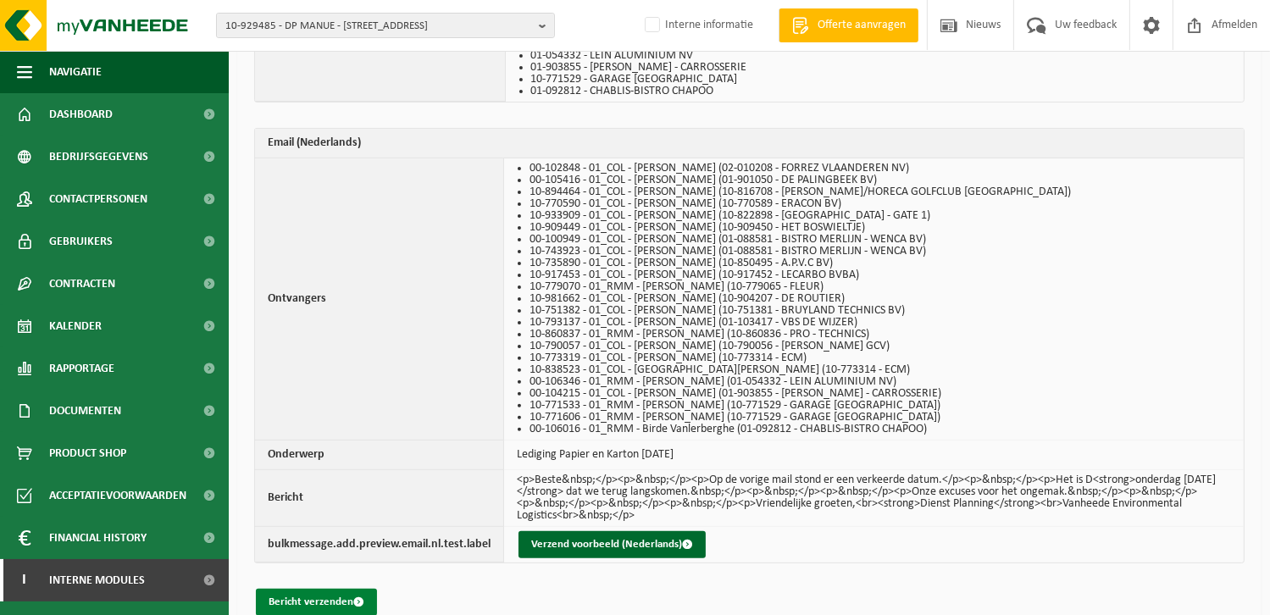
scroll to position [464, 0]
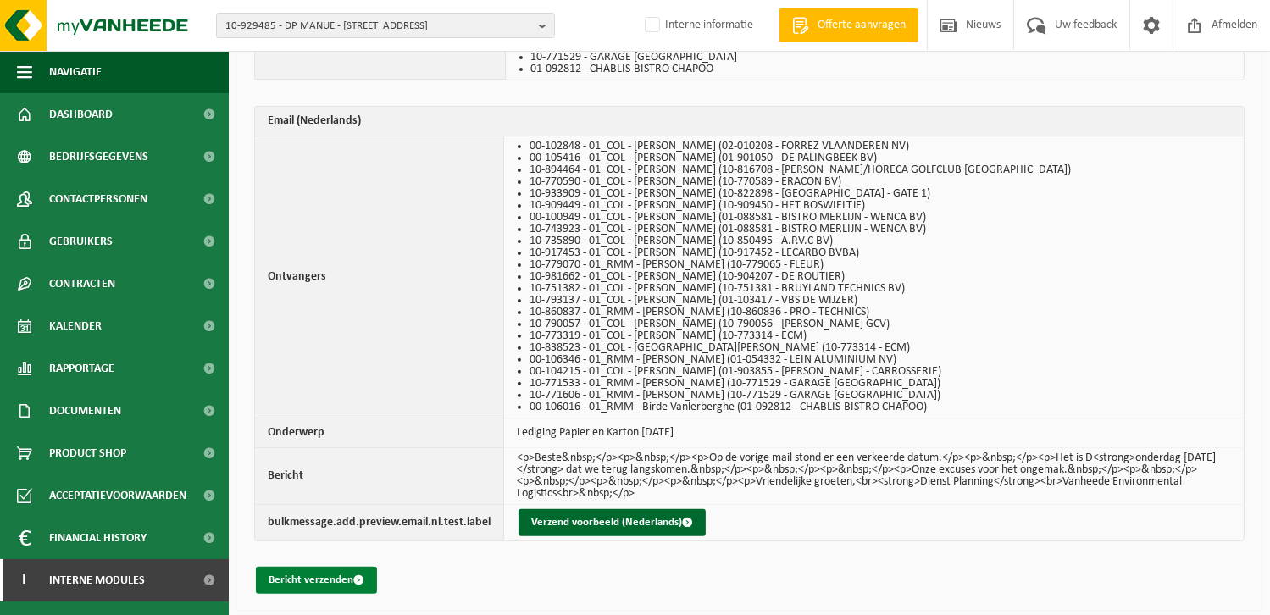
click at [323, 569] on button "Bericht verzenden" at bounding box center [316, 580] width 121 height 27
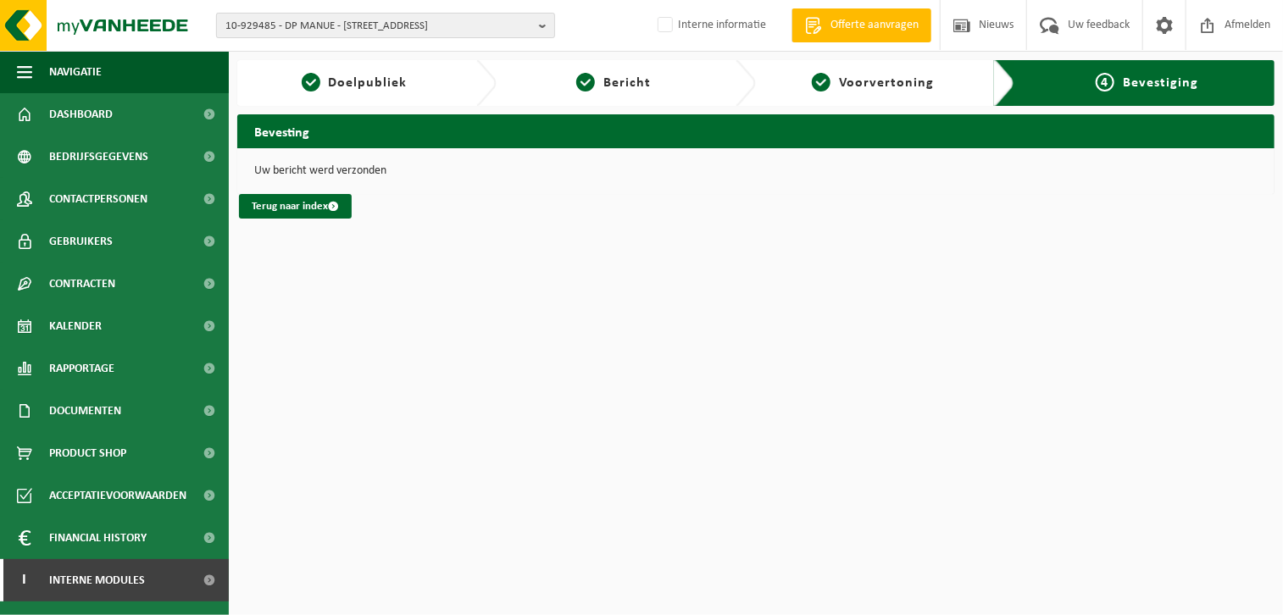
click at [315, 21] on span "10-929485 - DP MANUE - [STREET_ADDRESS]" at bounding box center [378, 26] width 307 height 25
type input "10-992951"
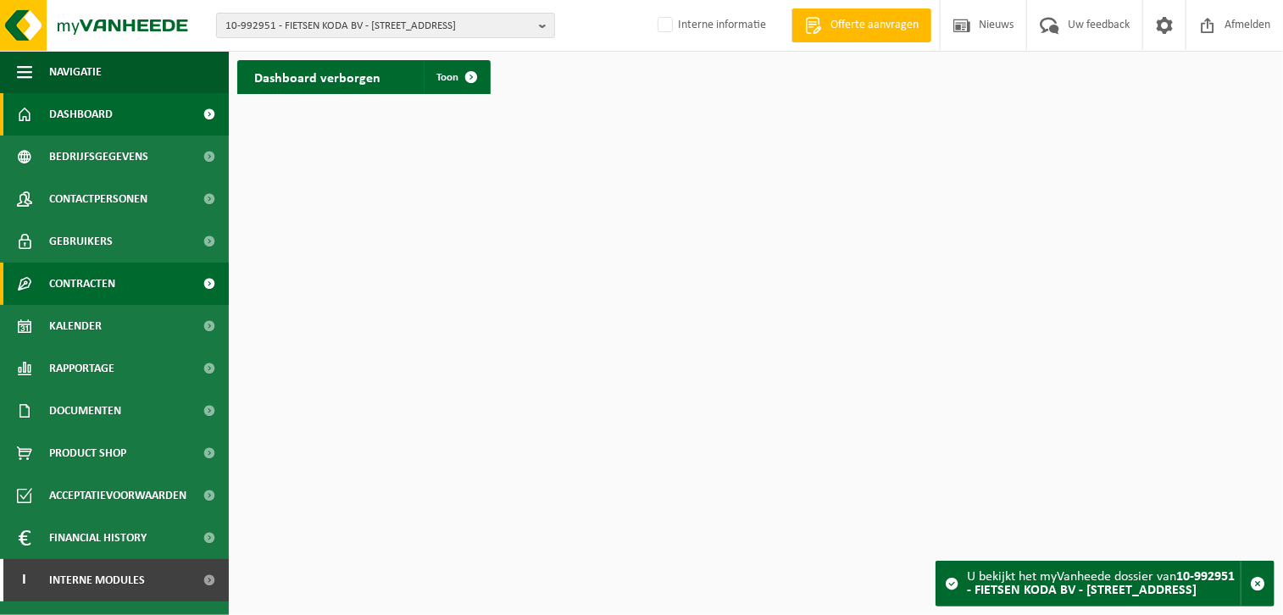
click at [100, 287] on span "Contracten" at bounding box center [82, 284] width 66 height 42
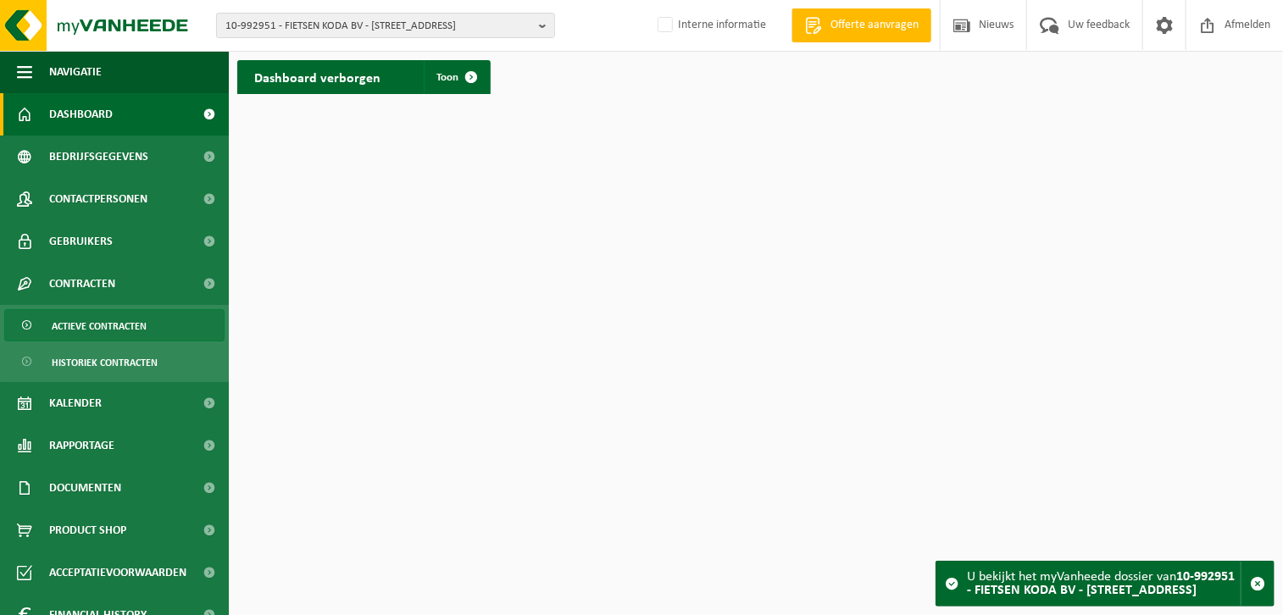
click at [115, 326] on span "Actieve contracten" at bounding box center [99, 326] width 95 height 32
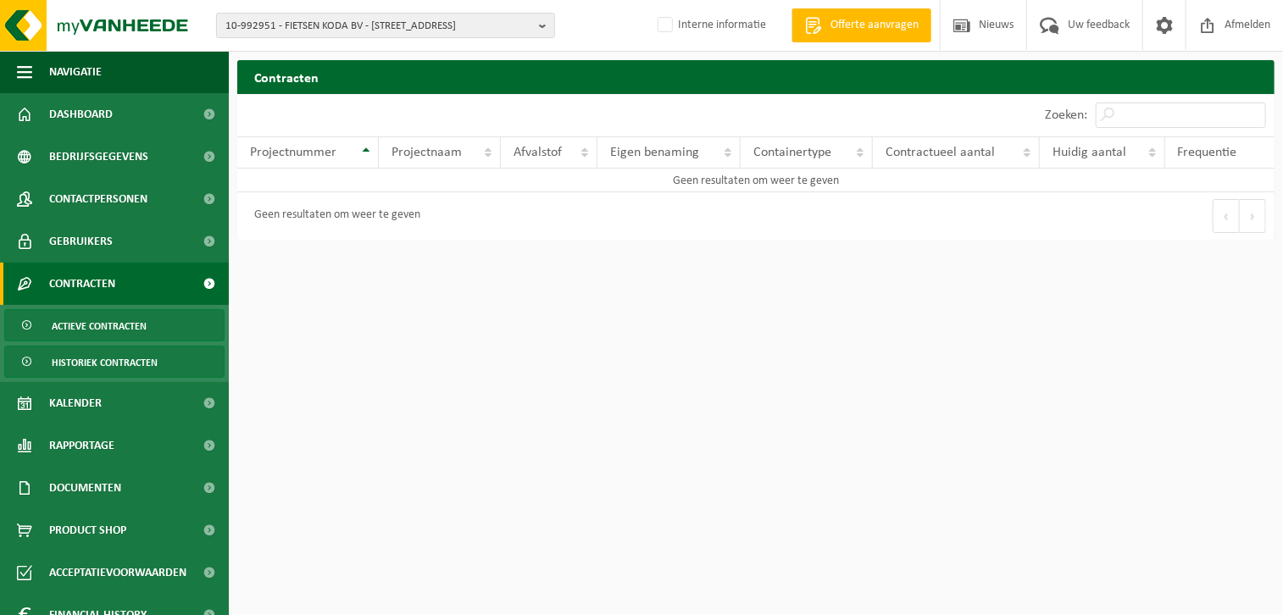
click at [108, 368] on span "Historiek contracten" at bounding box center [105, 362] width 106 height 32
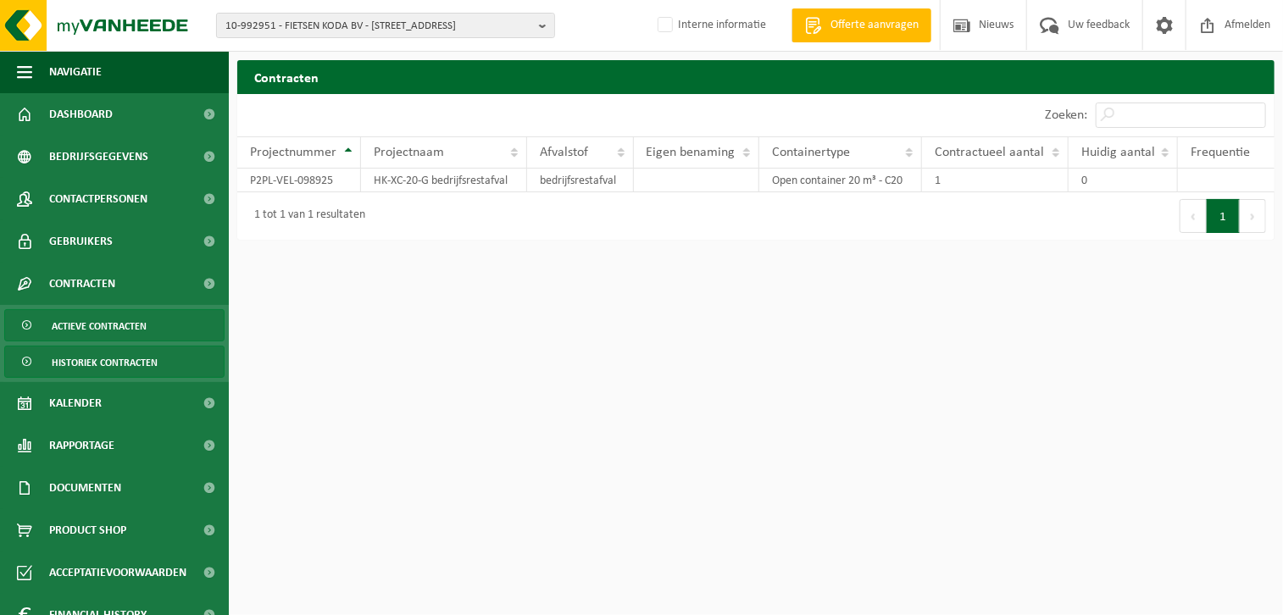
click at [116, 327] on span "Actieve contracten" at bounding box center [99, 326] width 95 height 32
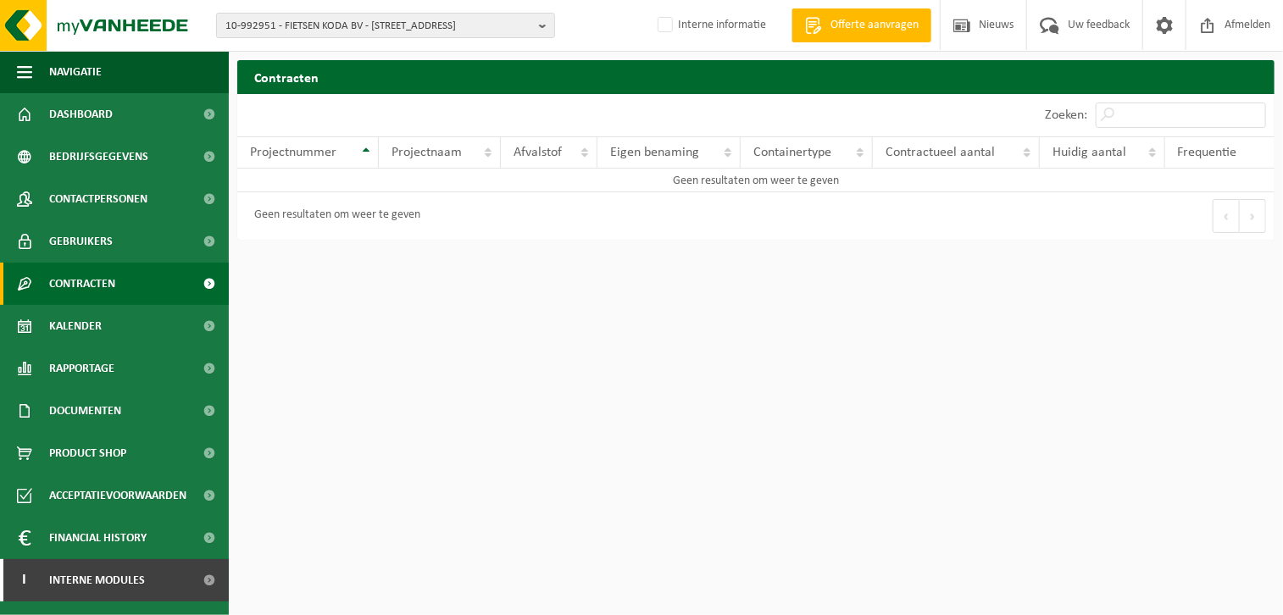
drag, startPoint x: 147, startPoint y: 279, endPoint x: 166, endPoint y: 280, distance: 19.6
click at [147, 279] on link "Contracten" at bounding box center [114, 284] width 229 height 42
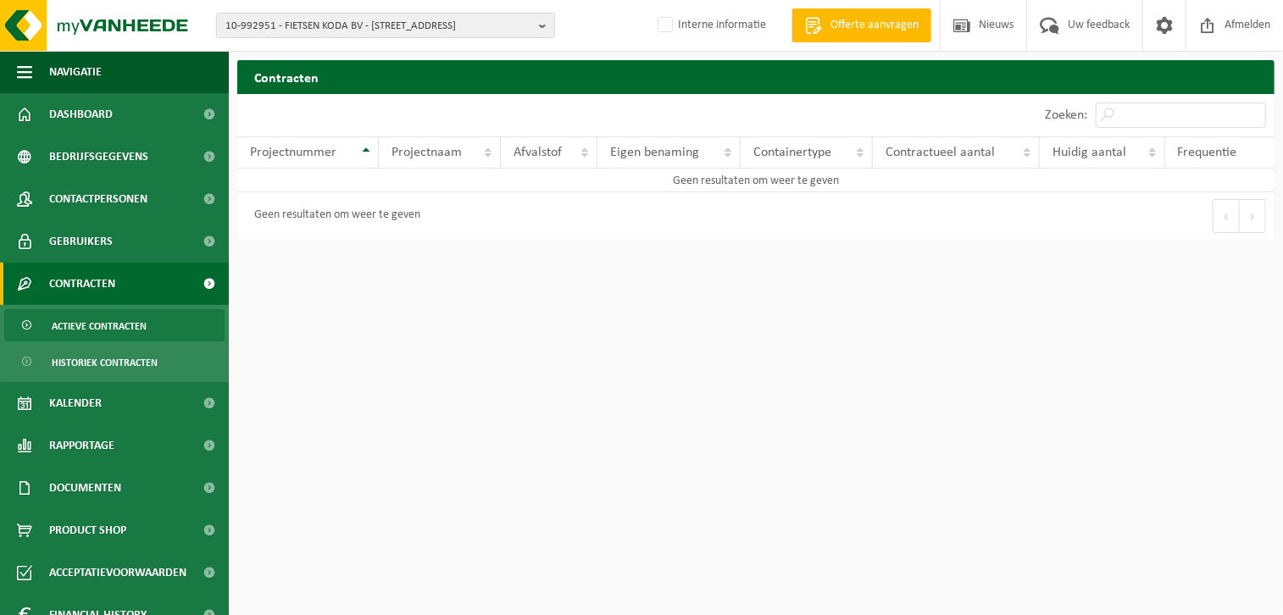
drag, startPoint x: 80, startPoint y: 328, endPoint x: 390, endPoint y: 324, distance: 309.2
click at [81, 328] on span "Actieve contracten" at bounding box center [99, 326] width 95 height 32
click at [559, 385] on html "10-992951 - FIETSEN KODA BV - 9870 [STREET_ADDRESS] KODA BV - 9870 ZULTE, [STRE…" at bounding box center [641, 307] width 1283 height 615
click at [624, 335] on html "10-992951 - FIETSEN KODA BV - 9870 [STREET_ADDRESS] KODA BV - 9870 ZULTE, [STRE…" at bounding box center [641, 307] width 1283 height 615
